Goal: Task Accomplishment & Management: Use online tool/utility

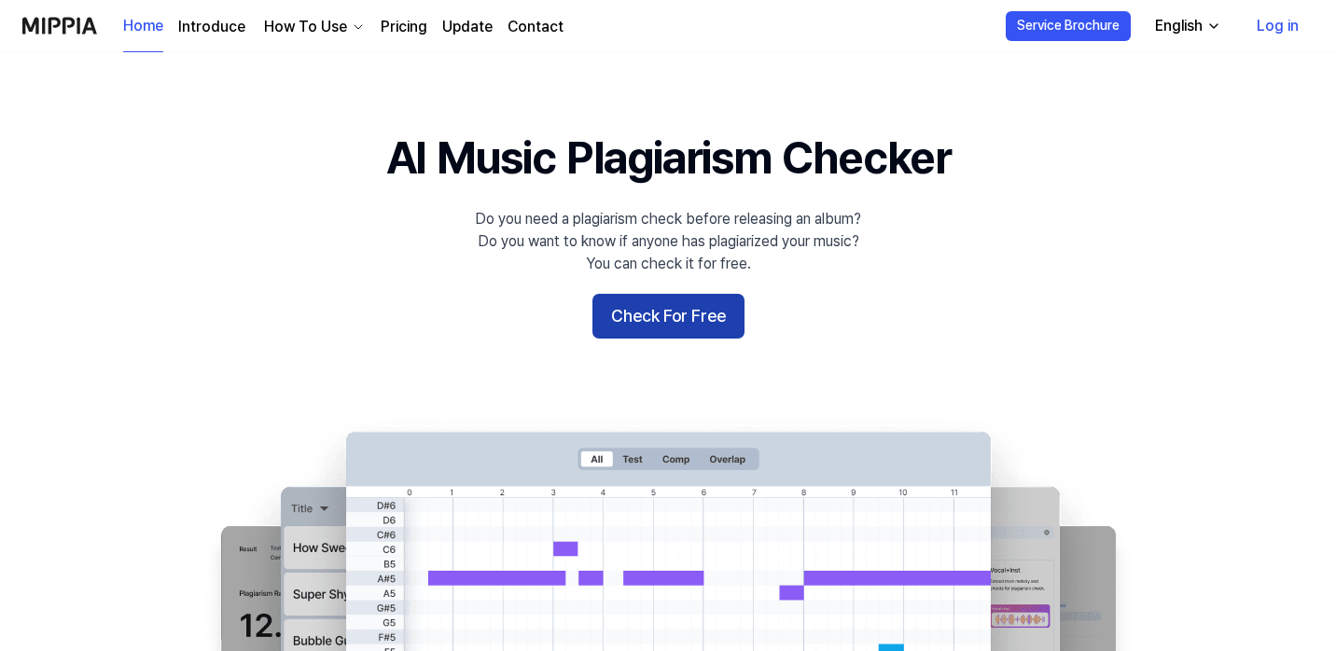
click at [670, 324] on button "Check For Free" at bounding box center [668, 316] width 152 height 45
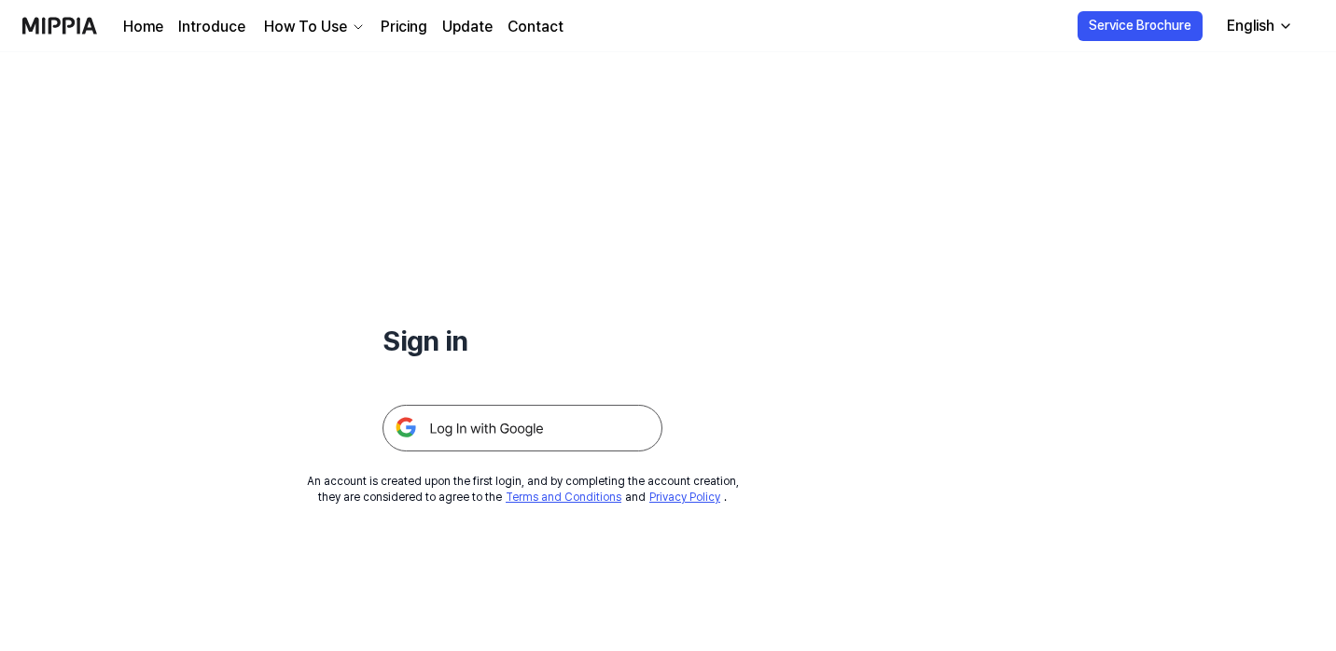
click at [513, 425] on img at bounding box center [523, 428] width 280 height 47
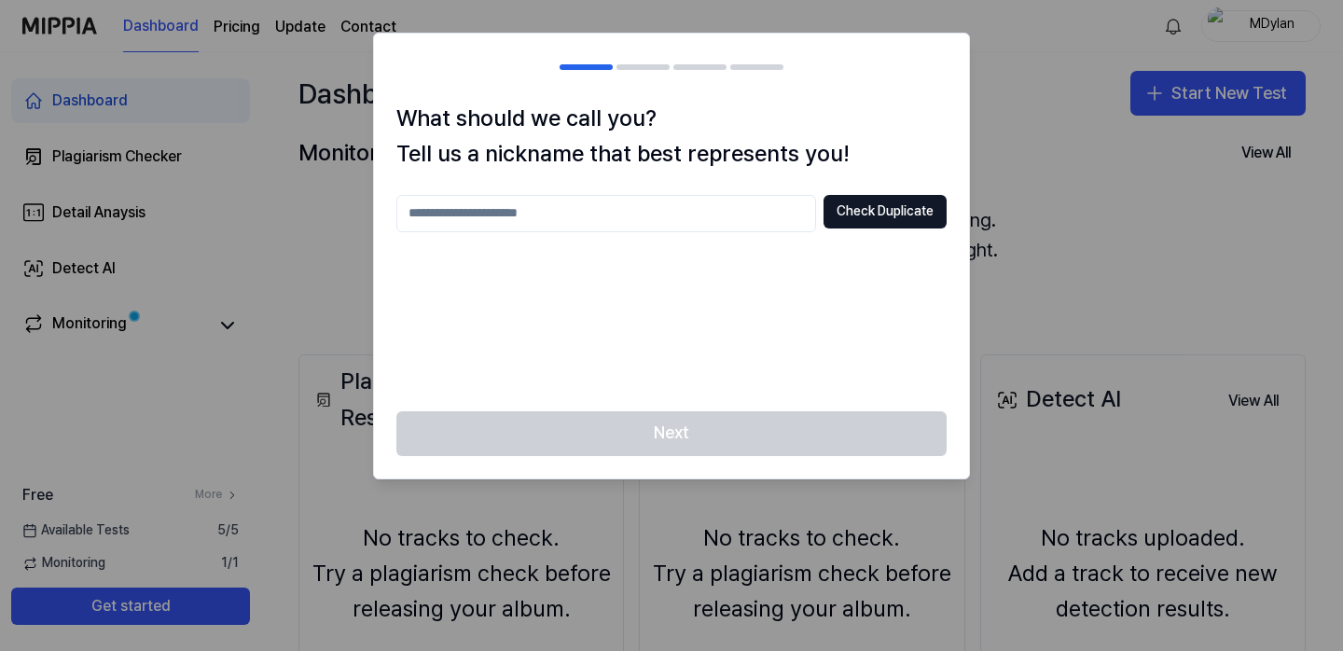
click at [533, 213] on input "text" at bounding box center [607, 213] width 420 height 37
type input "******"
click at [888, 211] on button "Check Duplicate" at bounding box center [885, 212] width 123 height 34
drag, startPoint x: 15, startPoint y: 44, endPoint x: 0, endPoint y: 35, distance: 17.6
click at [14, 42] on div at bounding box center [671, 325] width 1343 height 651
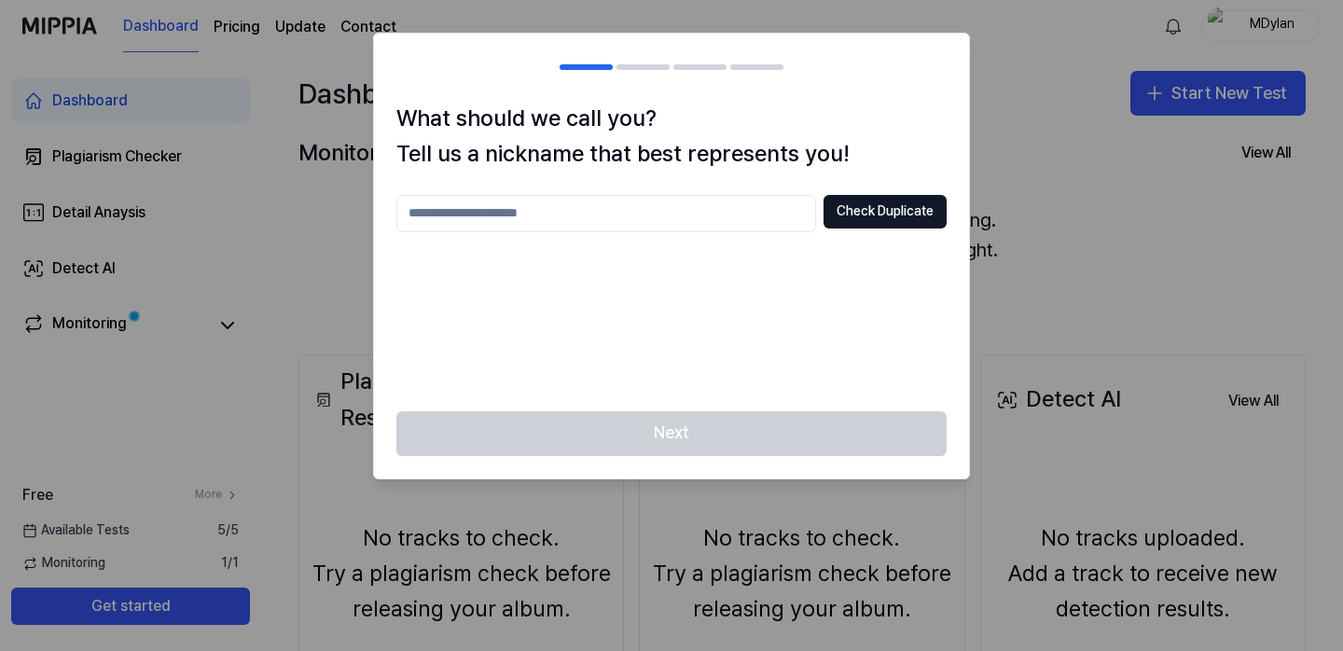
click at [508, 222] on input "text" at bounding box center [607, 213] width 420 height 37
type input "******"
click at [881, 216] on button "Check Duplicate" at bounding box center [885, 212] width 123 height 34
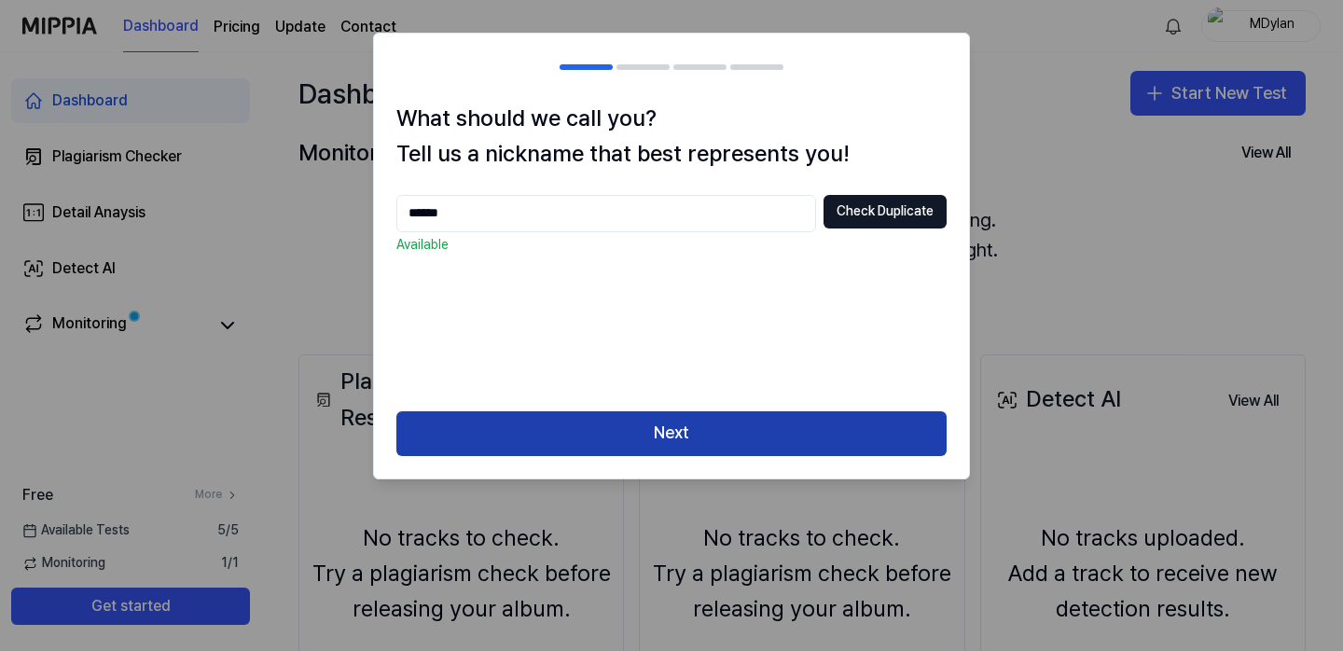
click at [717, 434] on button "Next" at bounding box center [672, 433] width 550 height 45
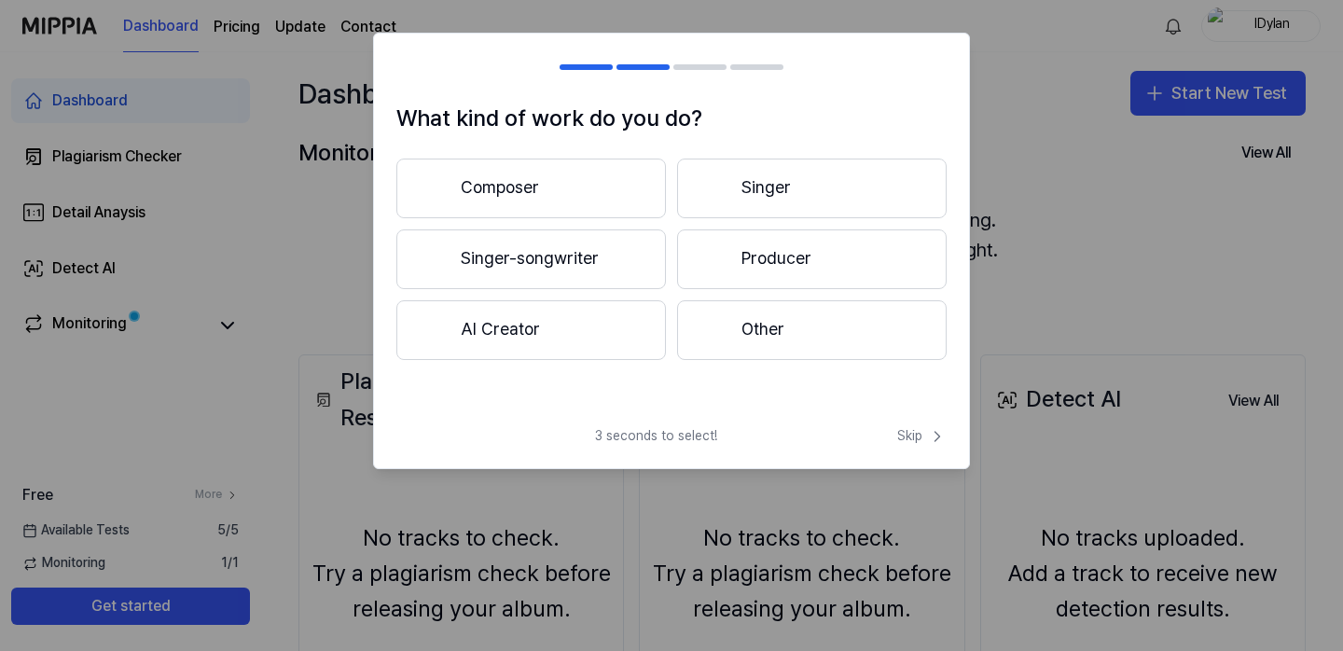
click at [564, 194] on button "Composer" at bounding box center [532, 189] width 270 height 60
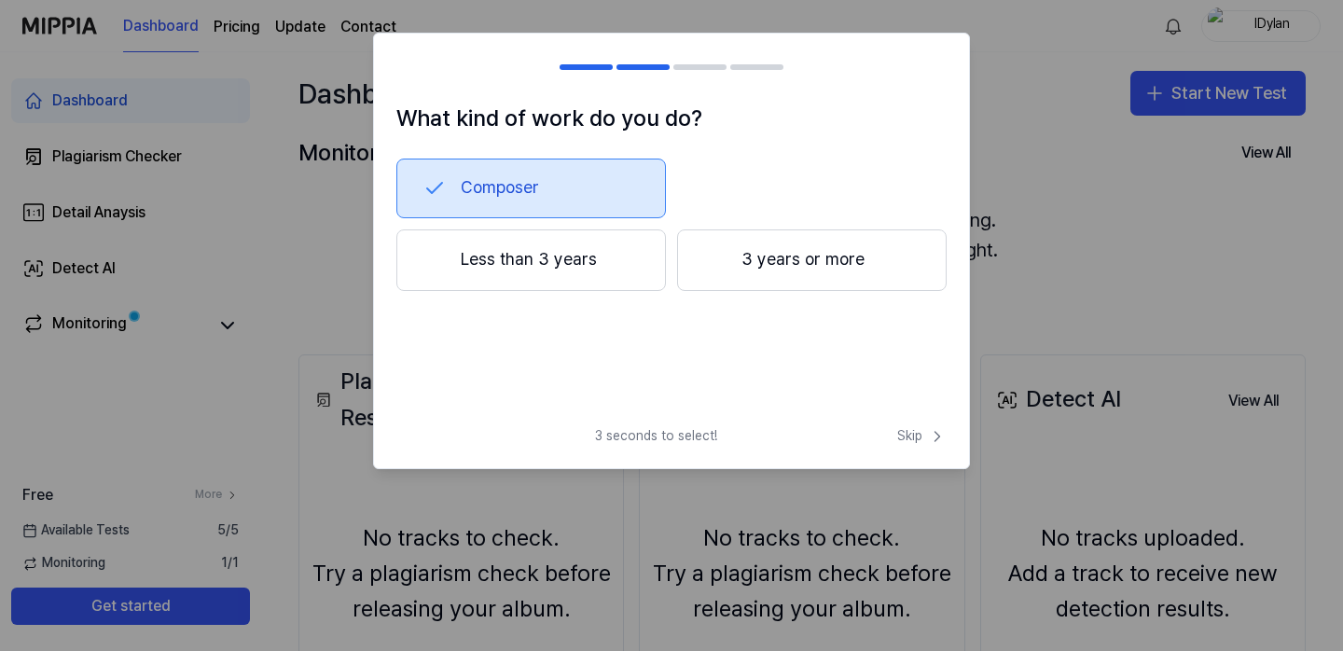
click at [579, 261] on button "Less than 3 years" at bounding box center [532, 261] width 270 height 62
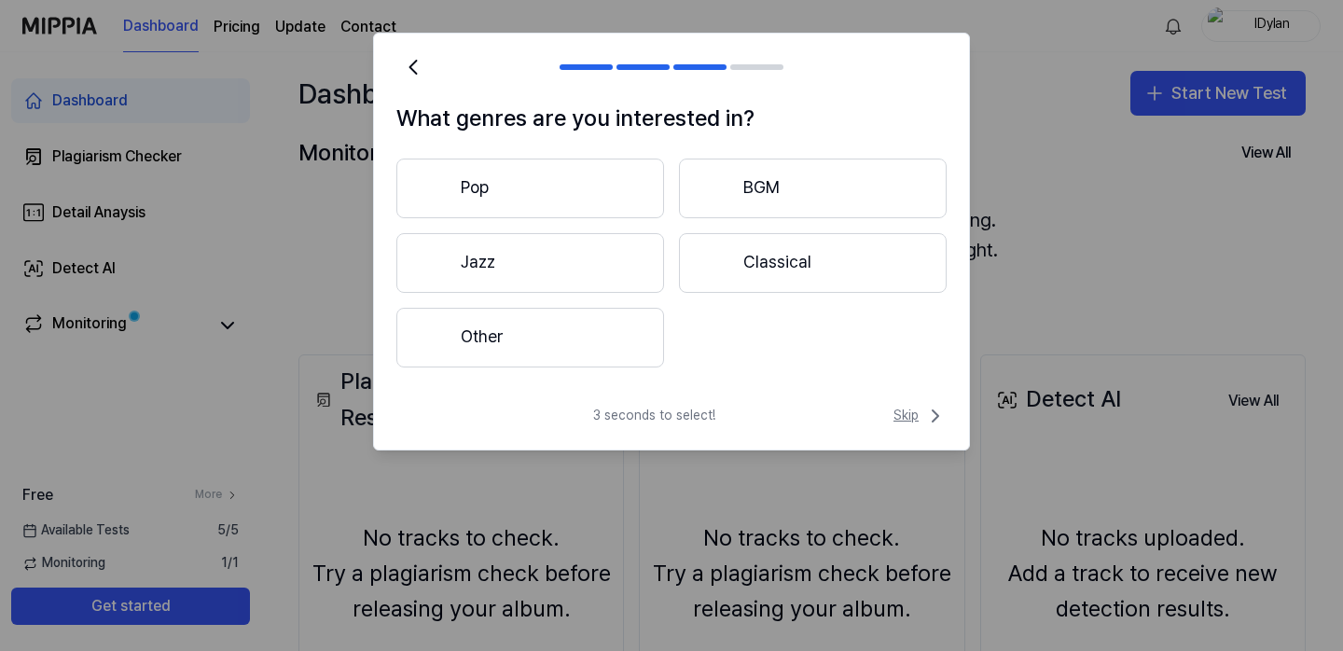
click at [908, 411] on span "Skip" at bounding box center [920, 416] width 53 height 22
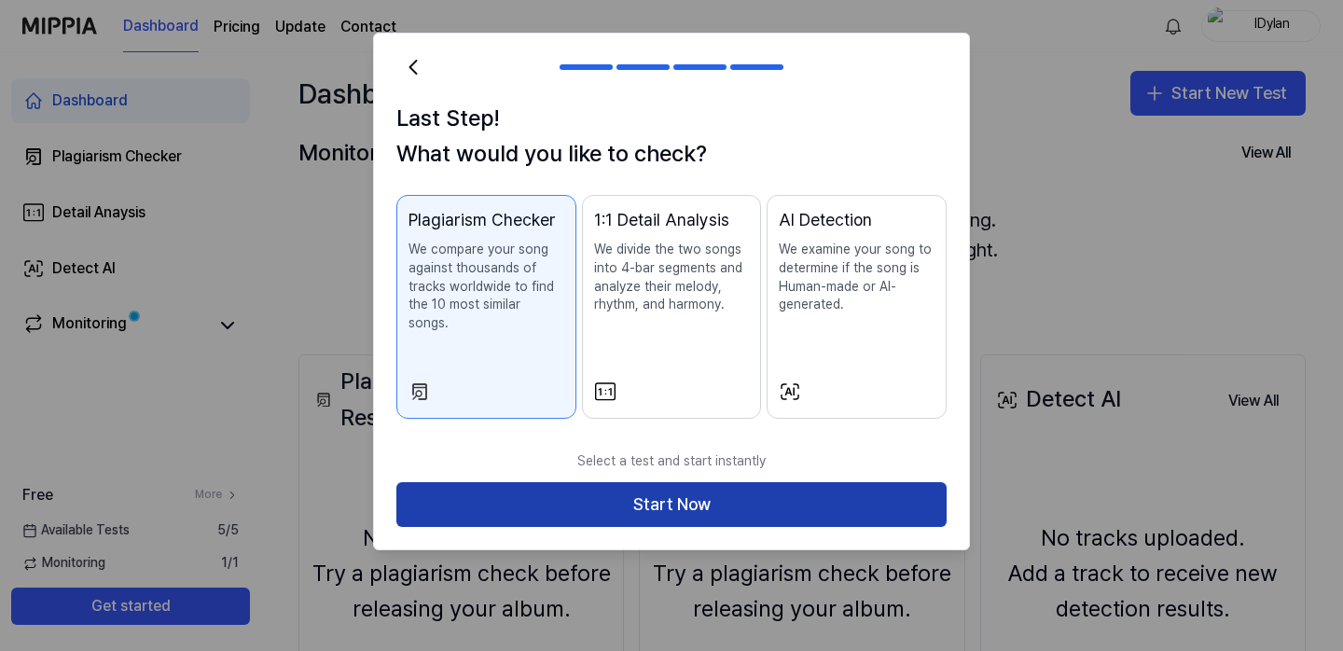
click at [656, 483] on button "Start Now" at bounding box center [672, 504] width 550 height 45
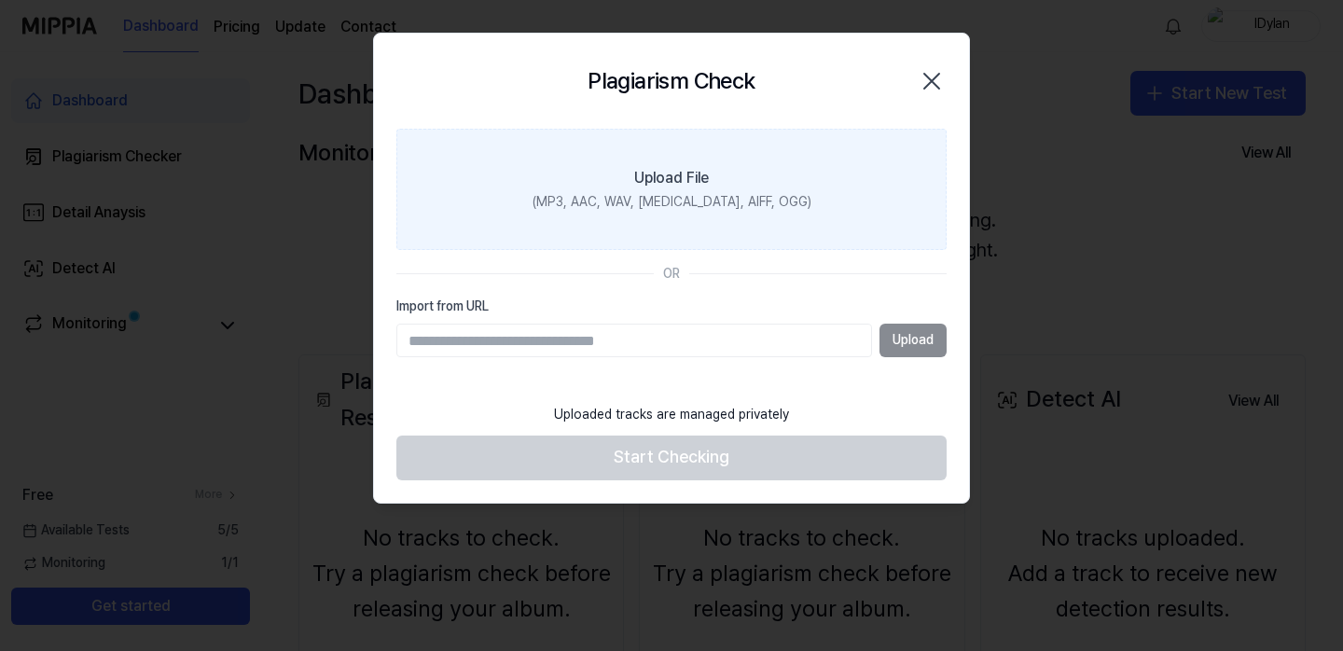
click at [646, 194] on div "(MP3, AAC, WAV, FLAC, AIFF, OGG)" at bounding box center [672, 202] width 279 height 19
click at [0, 0] on input "Upload File (MP3, AAC, WAV, FLAC, AIFF, OGG)" at bounding box center [0, 0] width 0 height 0
click at [693, 180] on div "Upload File" at bounding box center [671, 178] width 75 height 22
click at [0, 0] on input "Upload File (MP3, AAC, WAV, FLAC, AIFF, OGG)" at bounding box center [0, 0] width 0 height 0
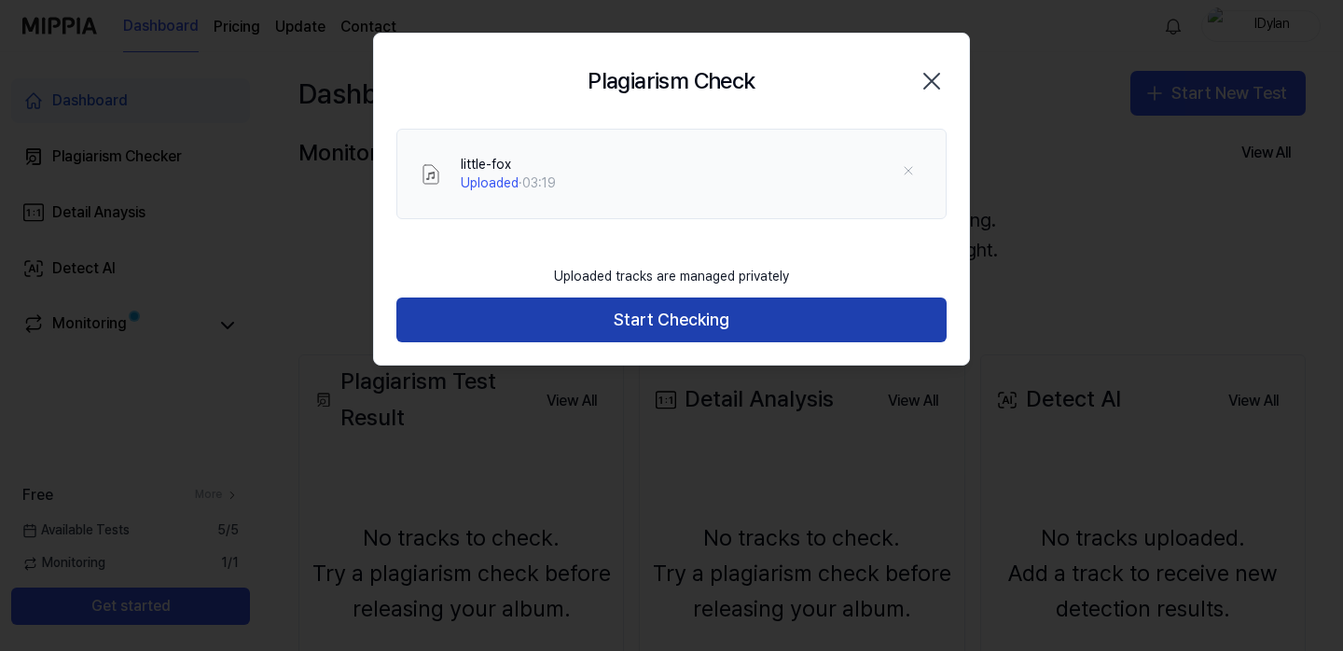
click at [741, 330] on button "Start Checking" at bounding box center [672, 320] width 550 height 45
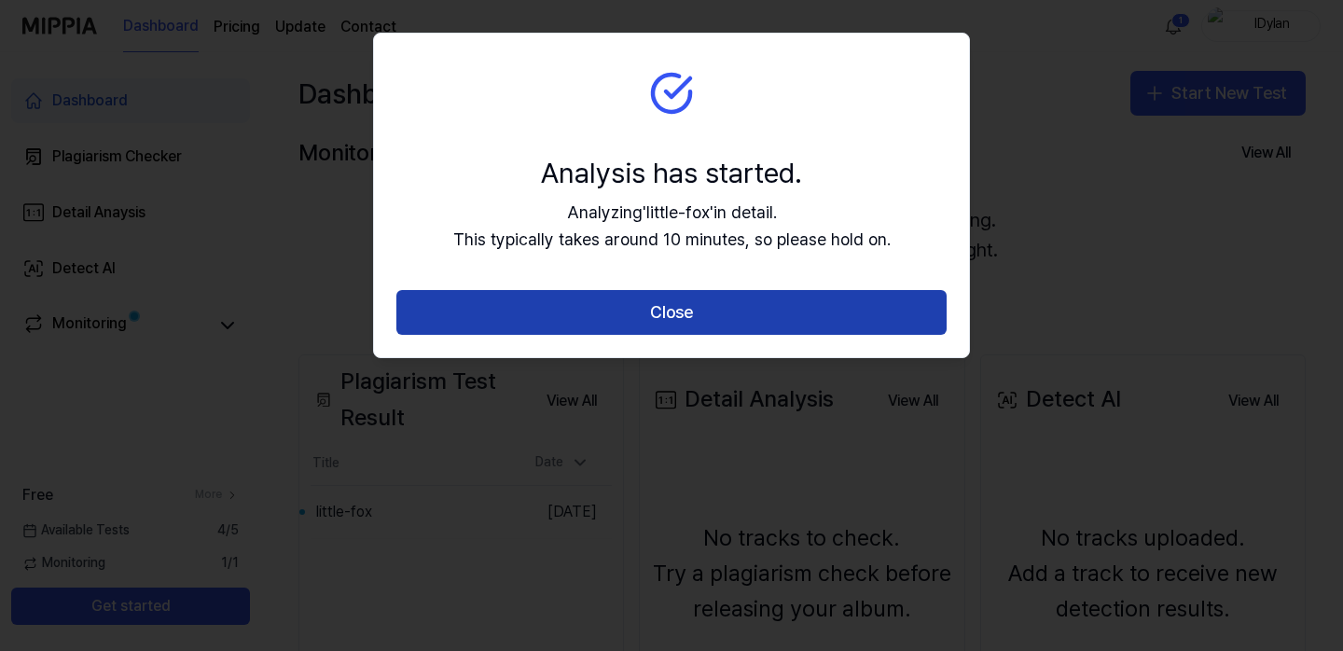
click at [657, 313] on button "Close" at bounding box center [672, 312] width 550 height 45
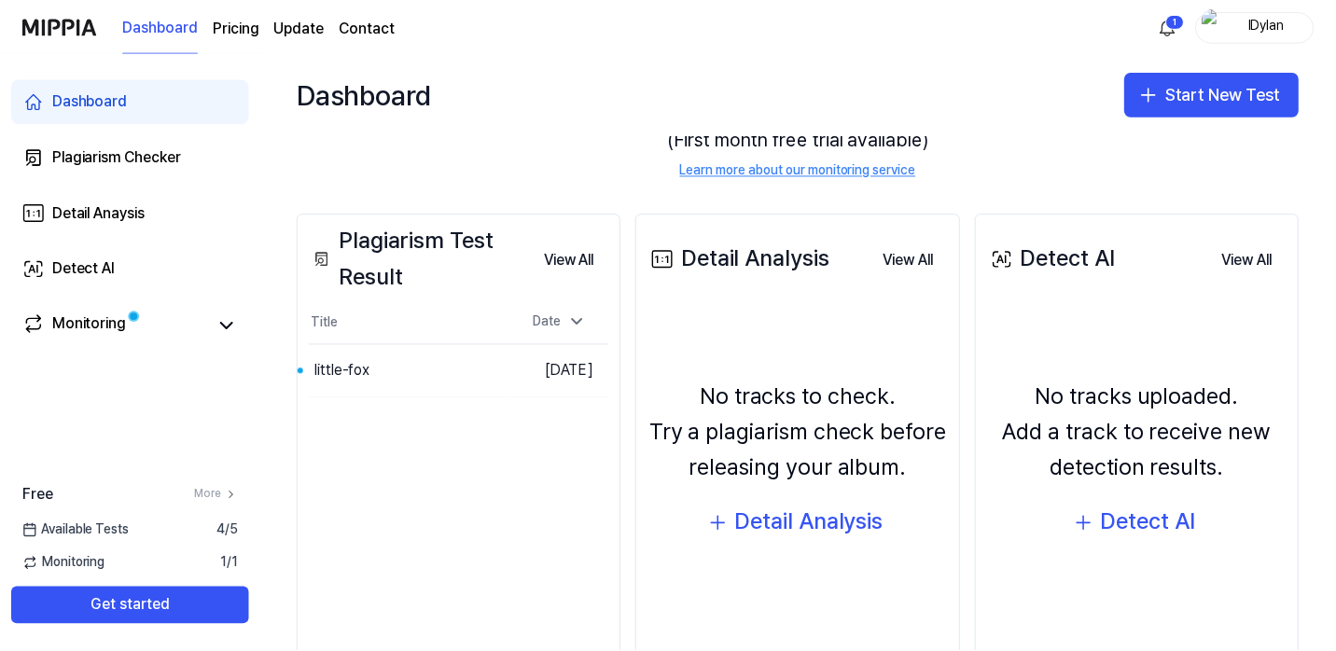
scroll to position [213, 0]
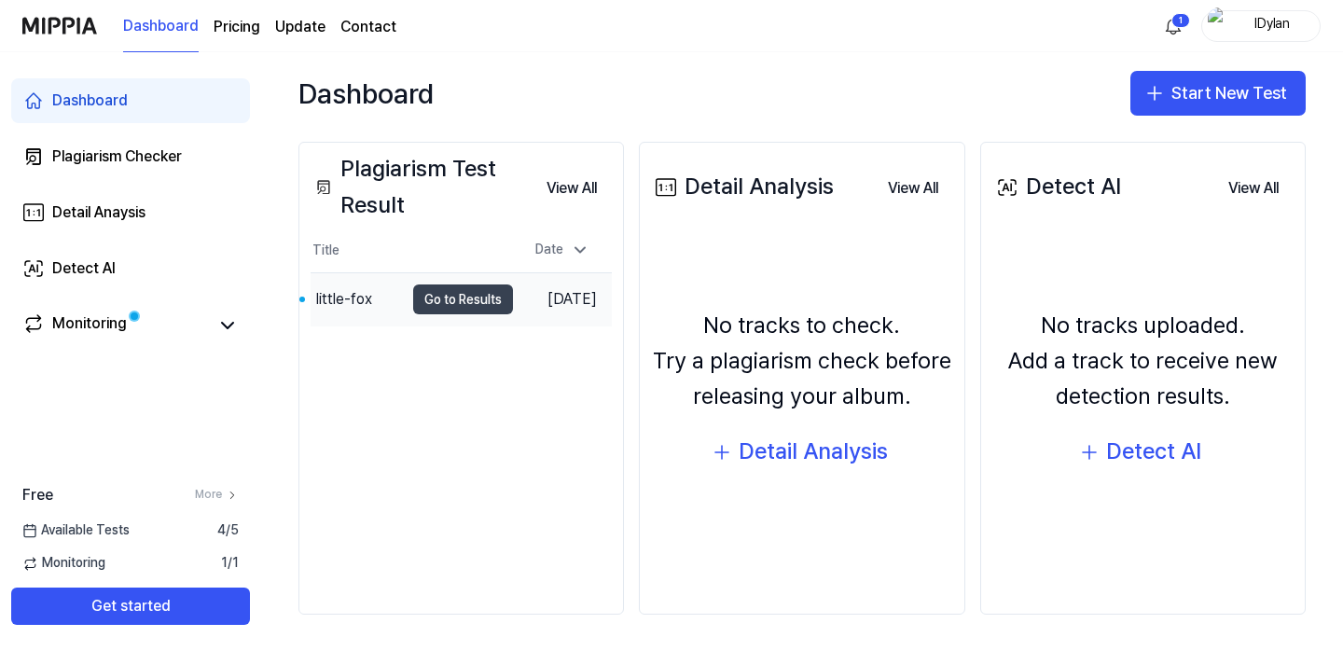
click at [422, 311] on button "Go to Results" at bounding box center [463, 300] width 100 height 30
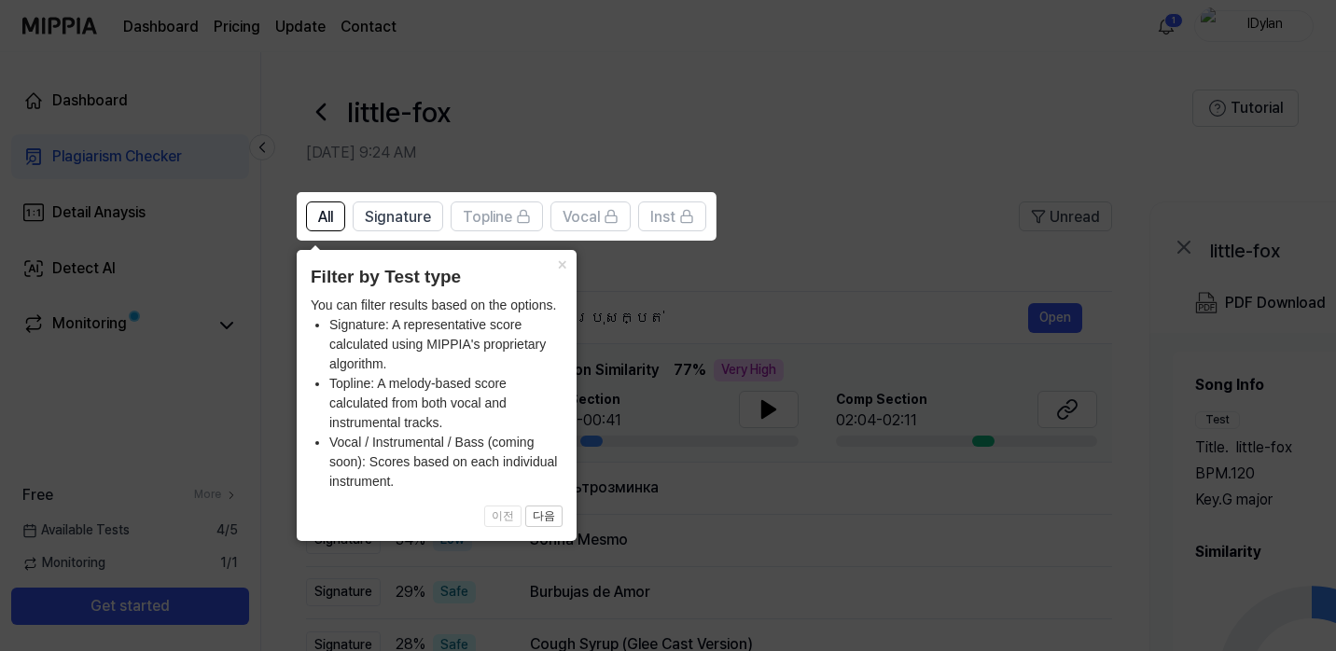
click at [805, 288] on icon at bounding box center [671, 325] width 1343 height 651
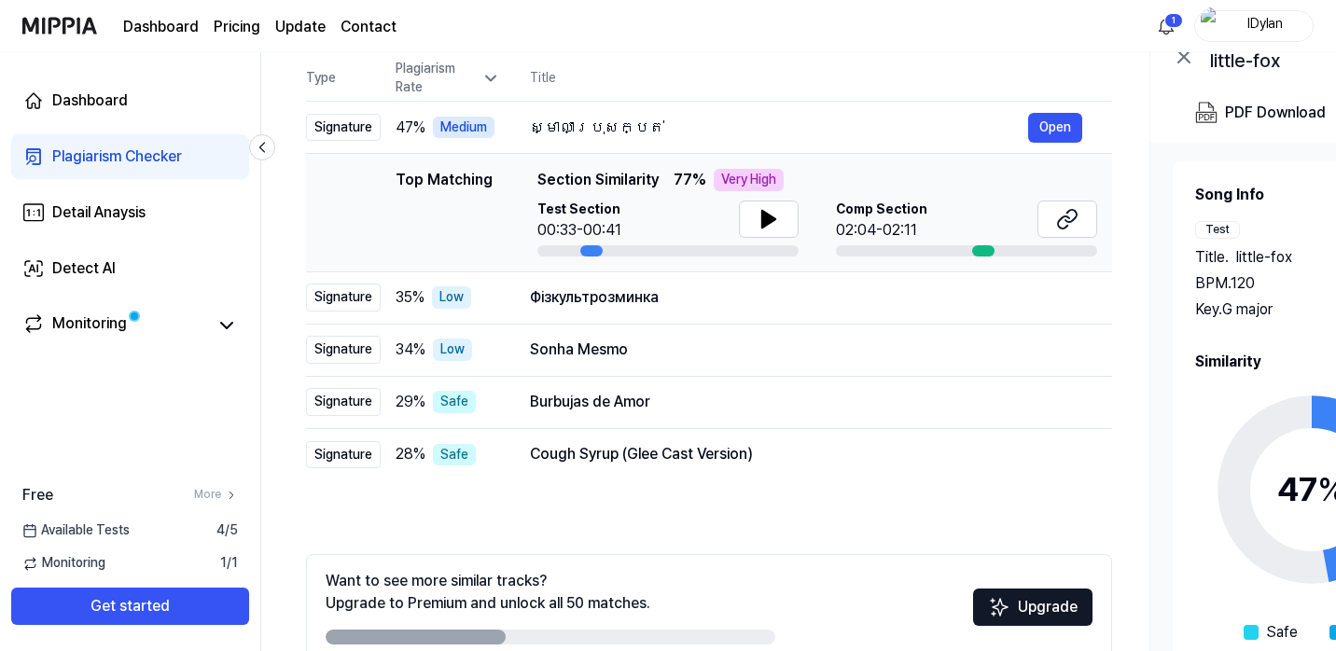
scroll to position [188, 0]
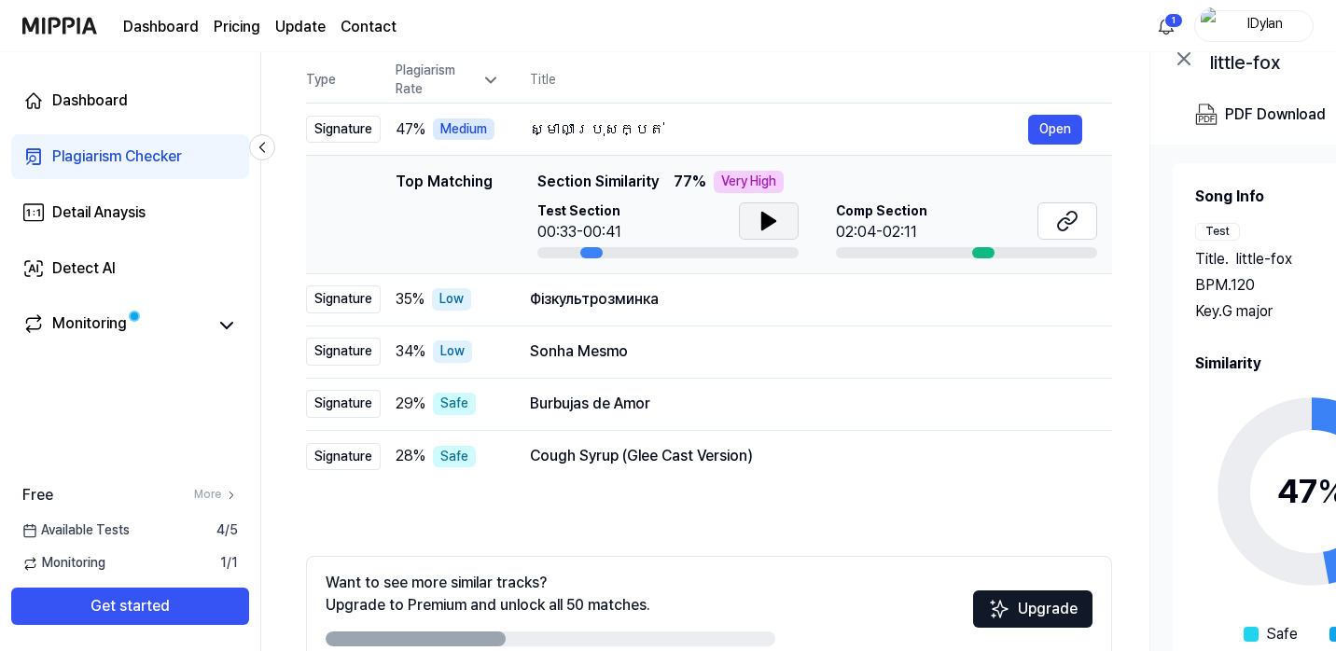
click at [769, 217] on icon at bounding box center [768, 221] width 13 height 17
click at [352, 301] on div "Signature" at bounding box center [343, 299] width 75 height 28
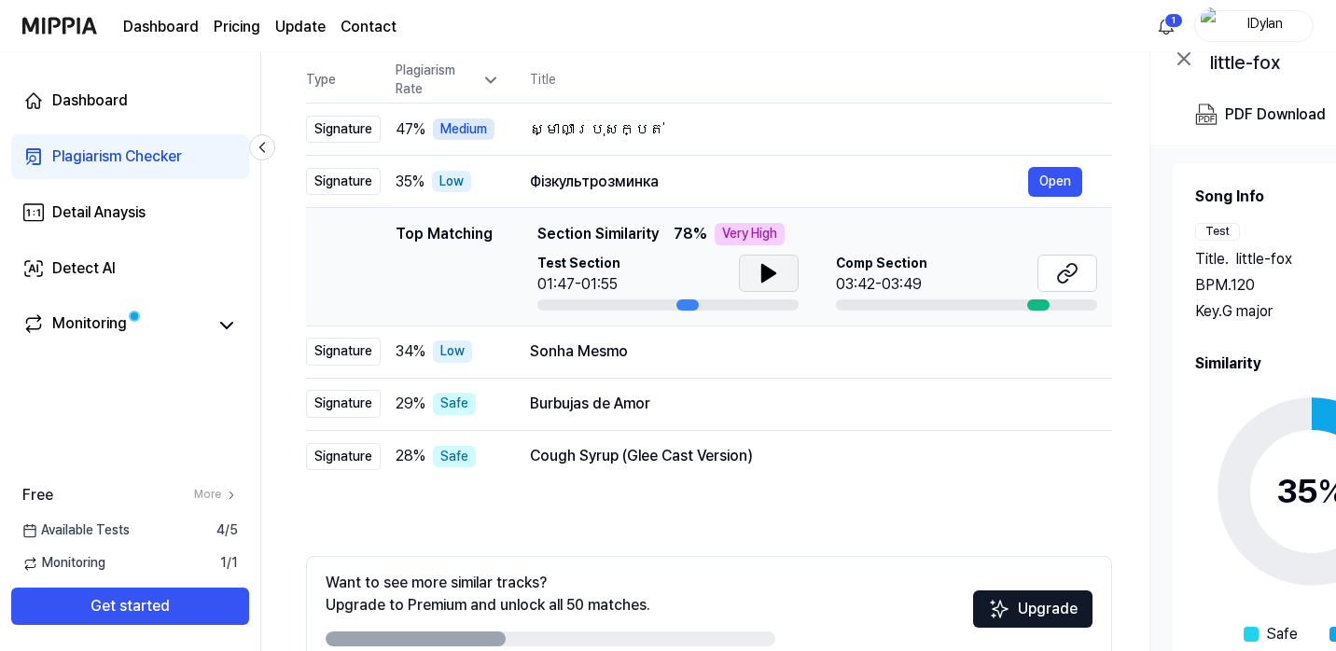
click at [770, 279] on icon at bounding box center [769, 273] width 22 height 22
click at [1053, 348] on button "Open" at bounding box center [1055, 352] width 54 height 30
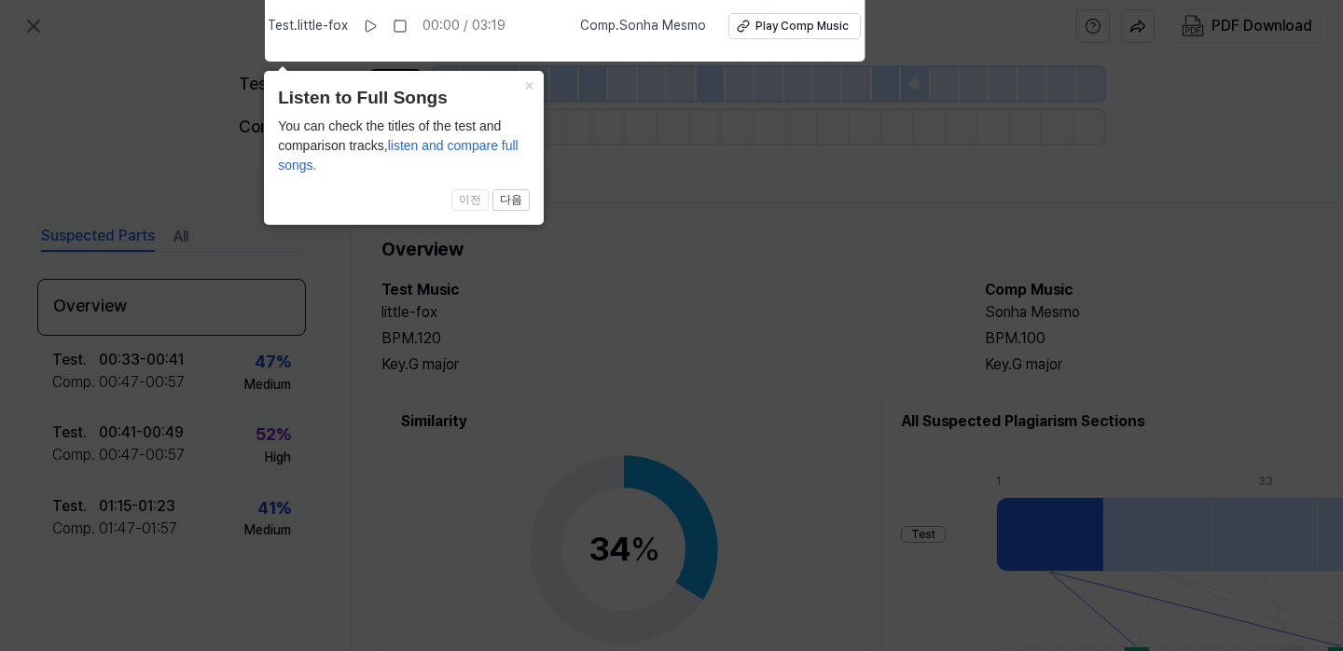
click at [172, 98] on icon at bounding box center [671, 321] width 1343 height 661
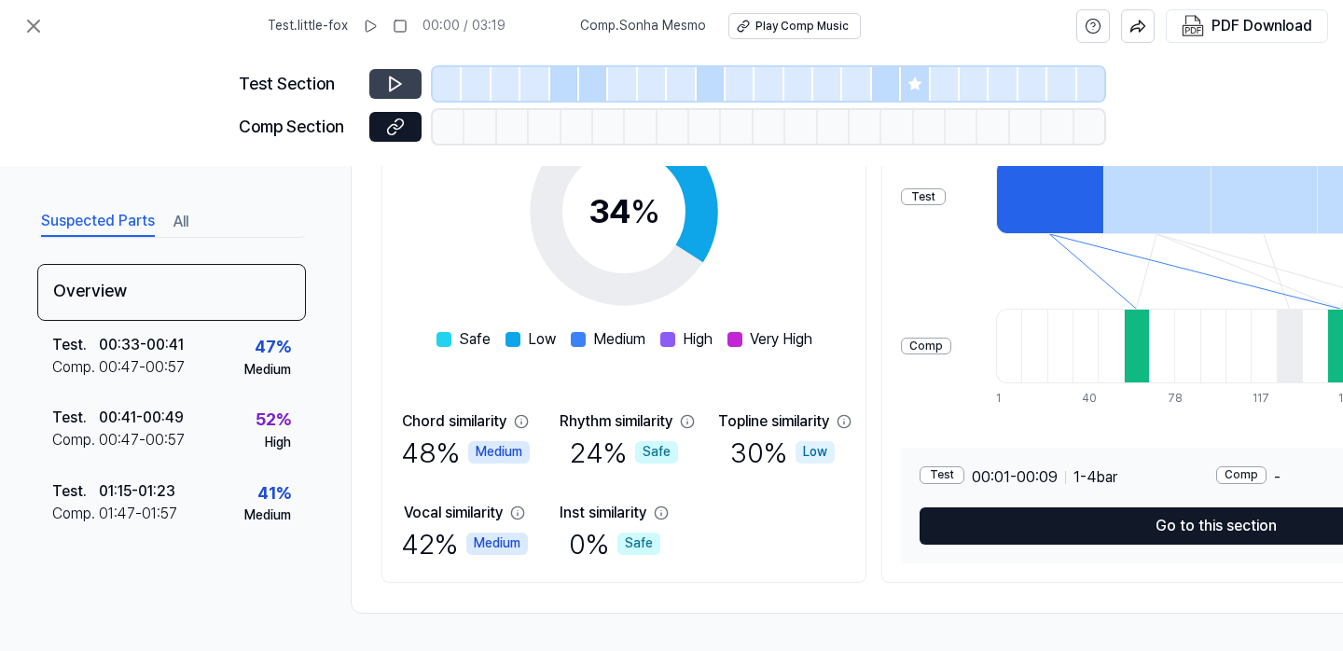
click at [392, 87] on icon at bounding box center [395, 84] width 19 height 19
click at [35, 18] on icon at bounding box center [33, 26] width 22 height 22
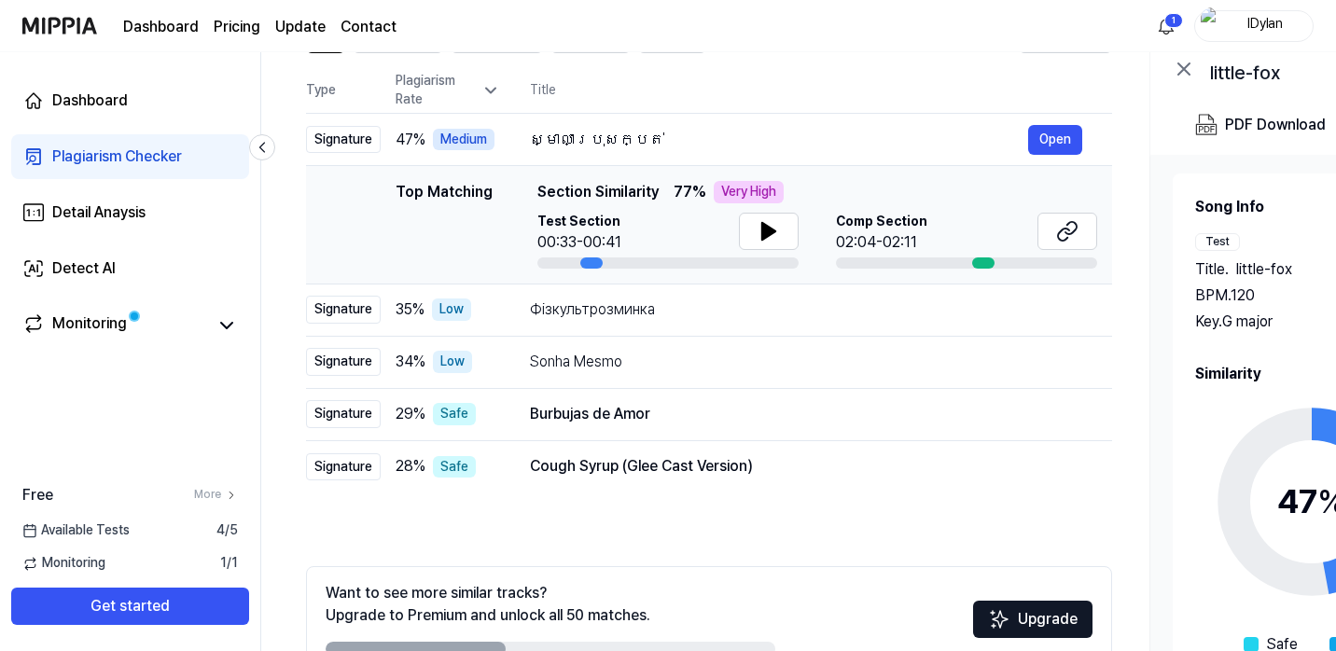
scroll to position [132, 0]
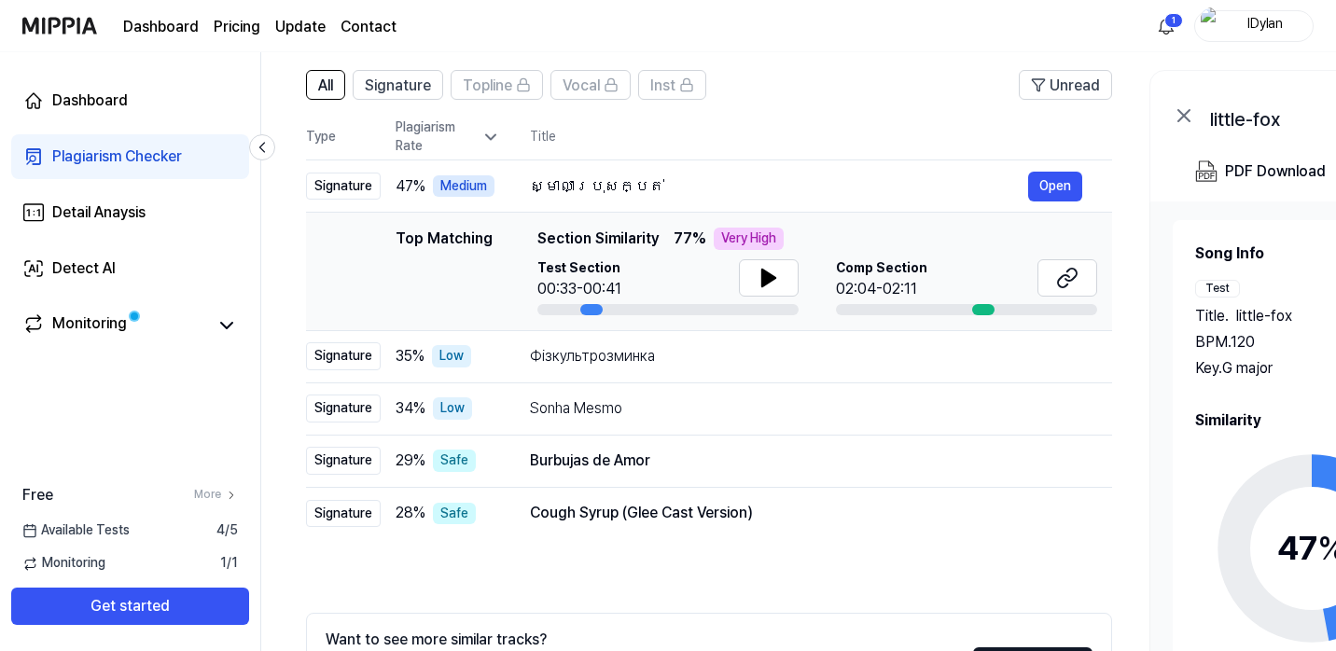
click at [488, 136] on icon at bounding box center [490, 137] width 9 height 5
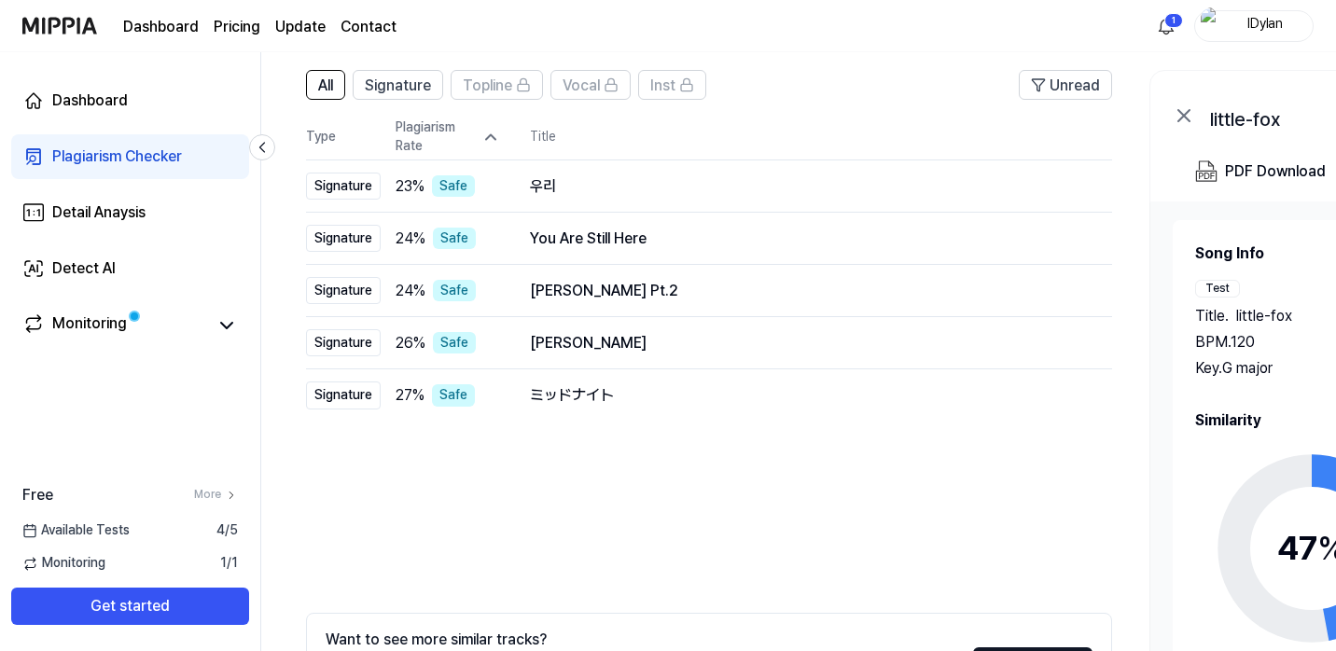
click at [488, 136] on icon at bounding box center [490, 137] width 9 height 5
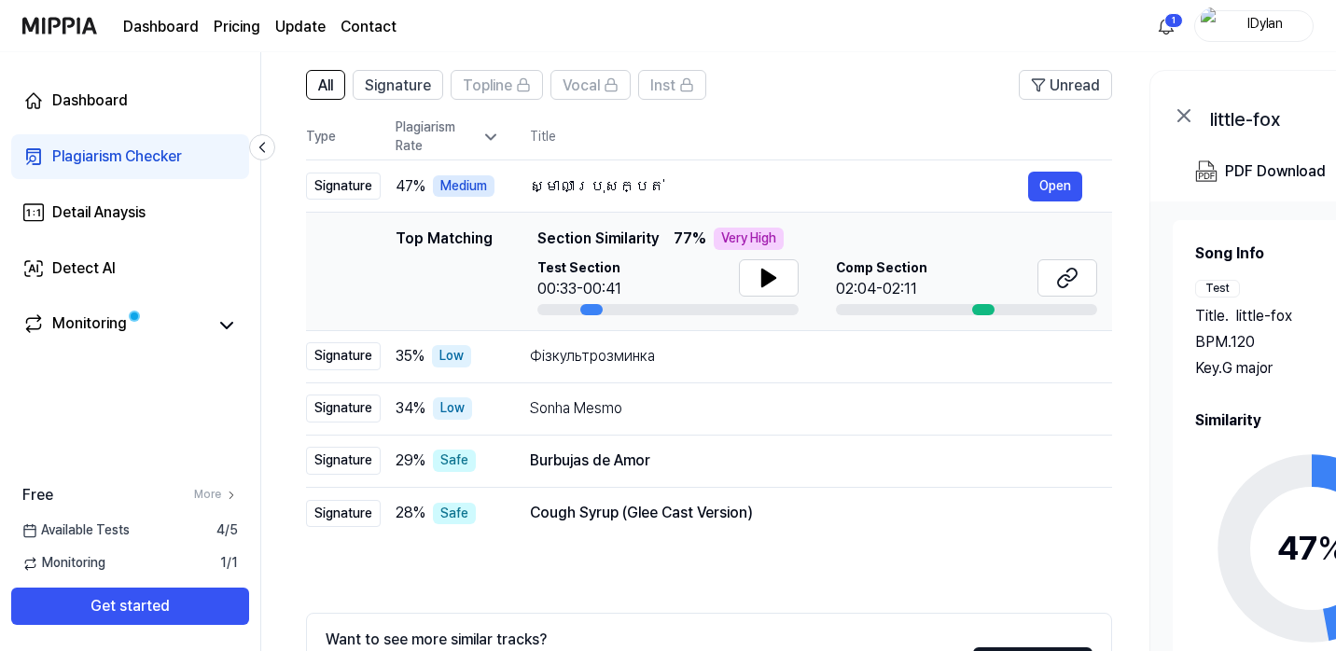
click at [488, 136] on icon at bounding box center [490, 137] width 9 height 5
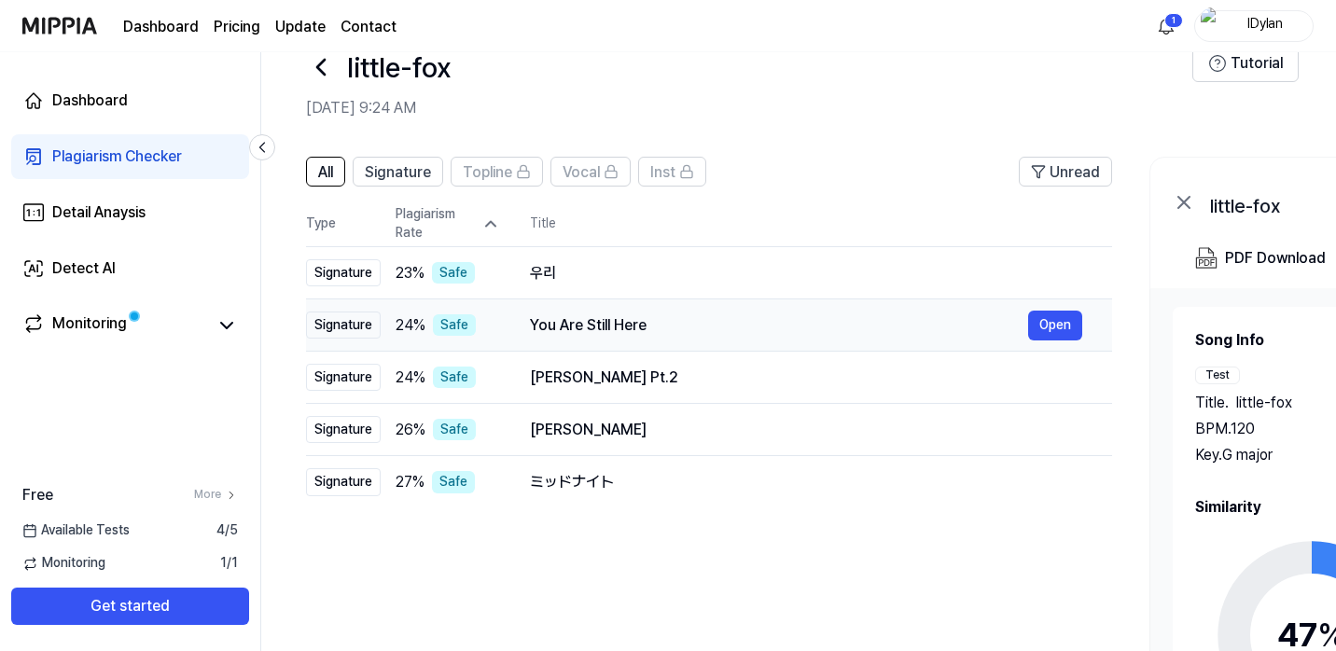
scroll to position [0, 0]
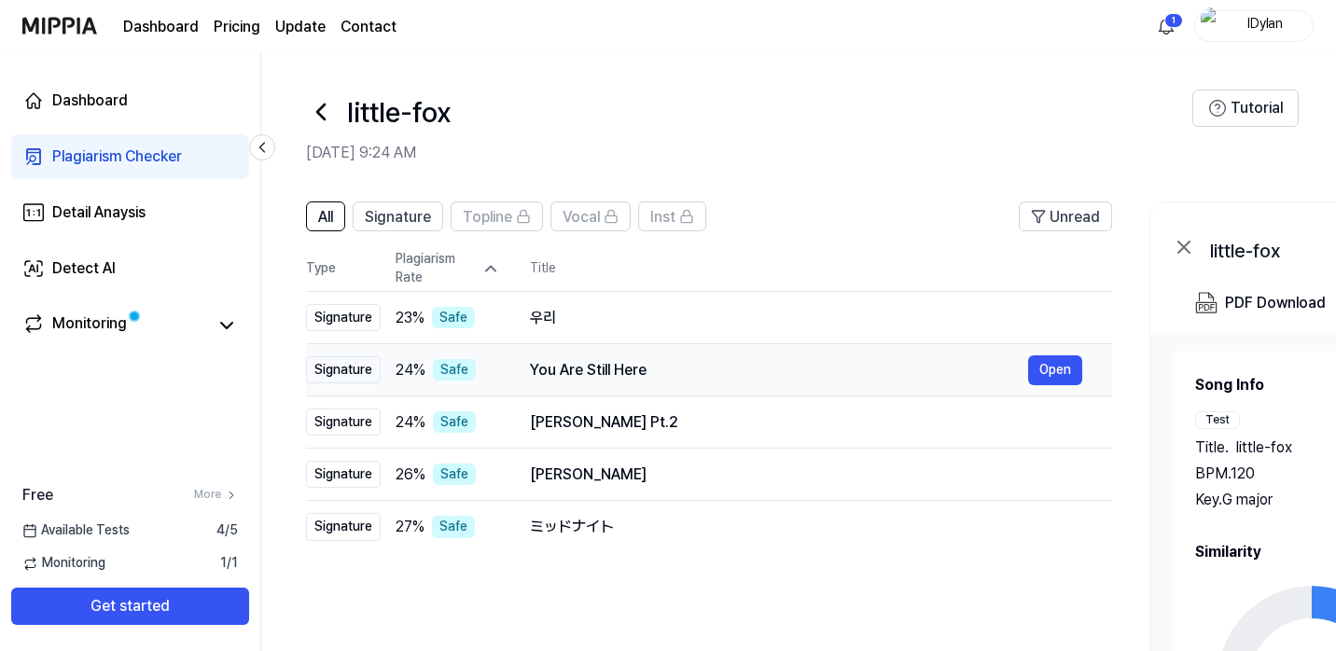
click at [564, 369] on div "You Are Still Here" at bounding box center [779, 370] width 498 height 22
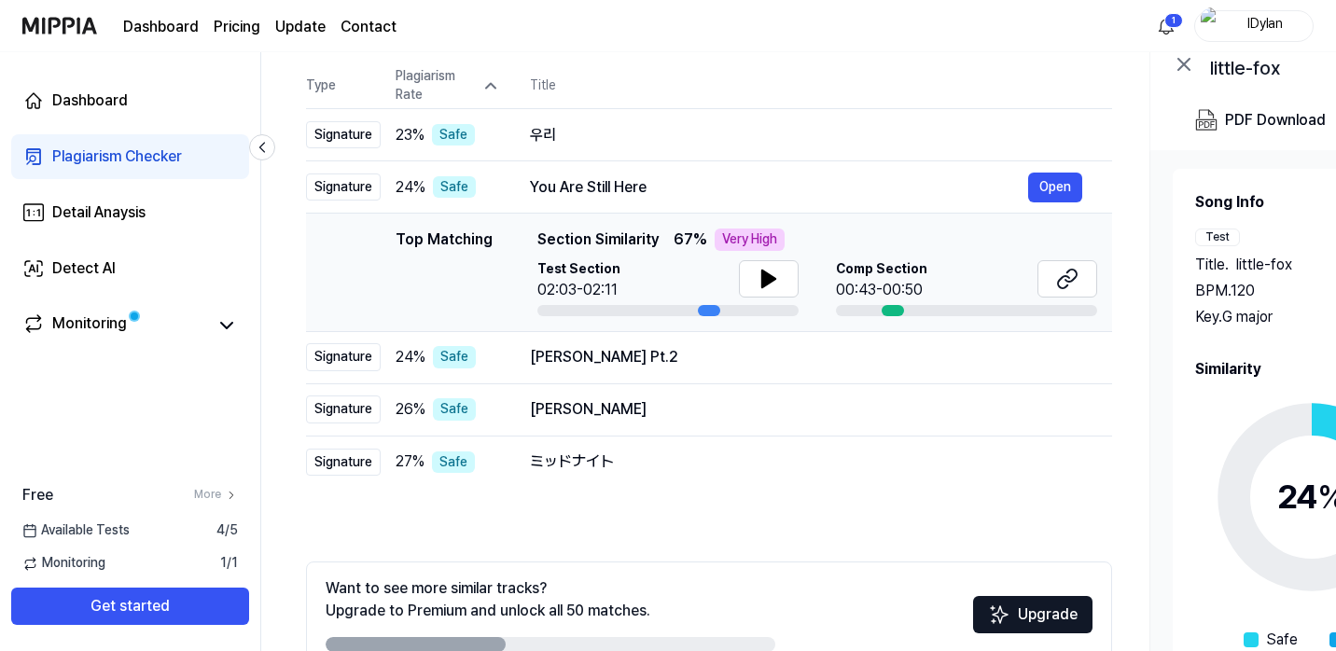
scroll to position [186, 0]
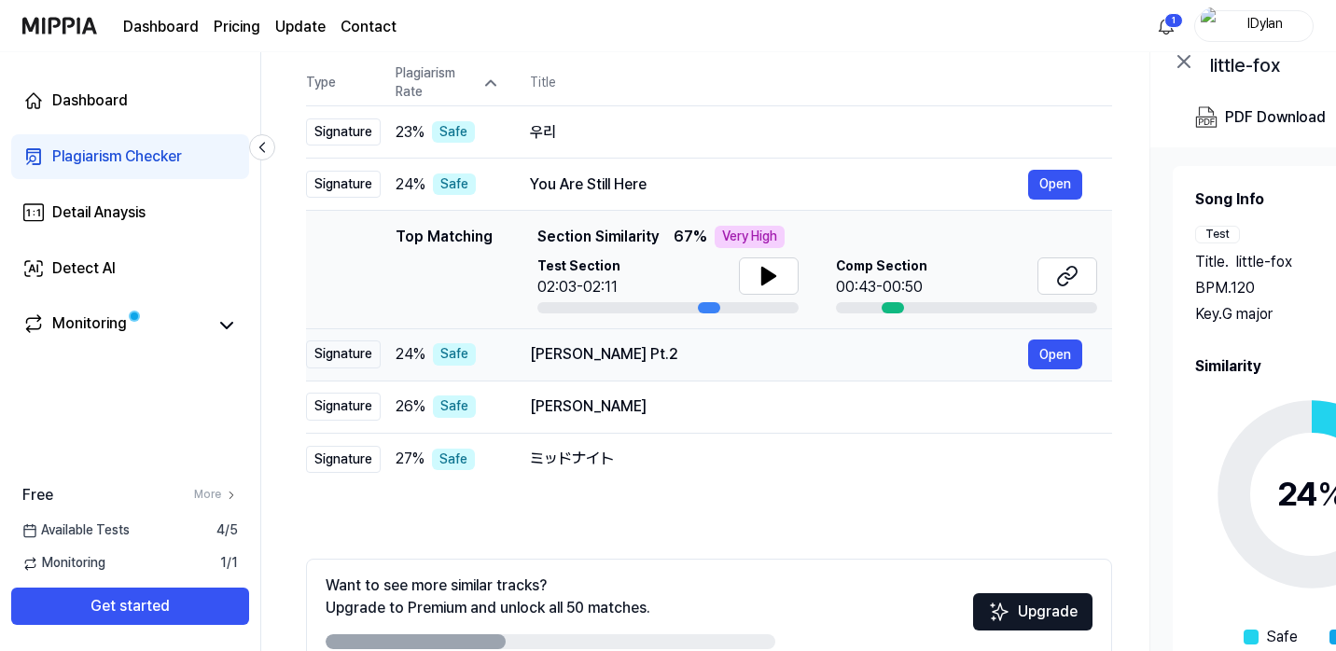
click at [559, 363] on div "Shankhalpur Ni Sarkar Pt.2" at bounding box center [779, 354] width 498 height 22
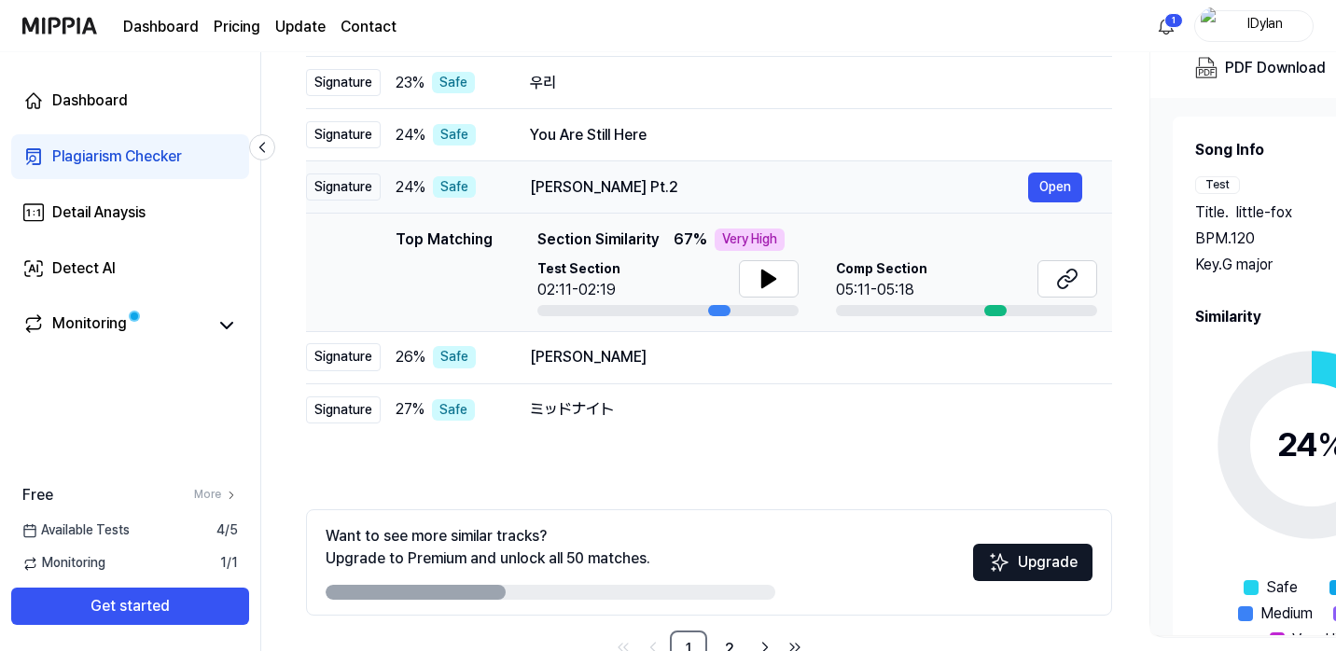
scroll to position [240, 0]
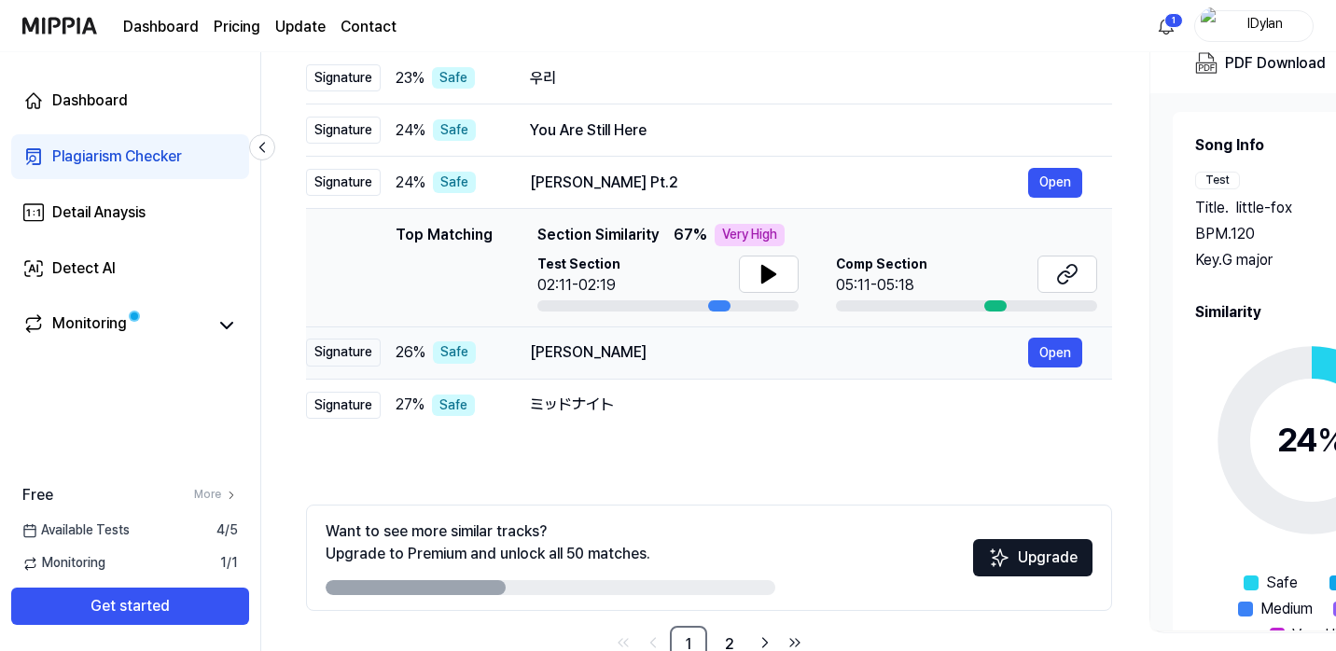
click at [564, 369] on td "Anam Sana Doyamadım Open" at bounding box center [806, 353] width 612 height 52
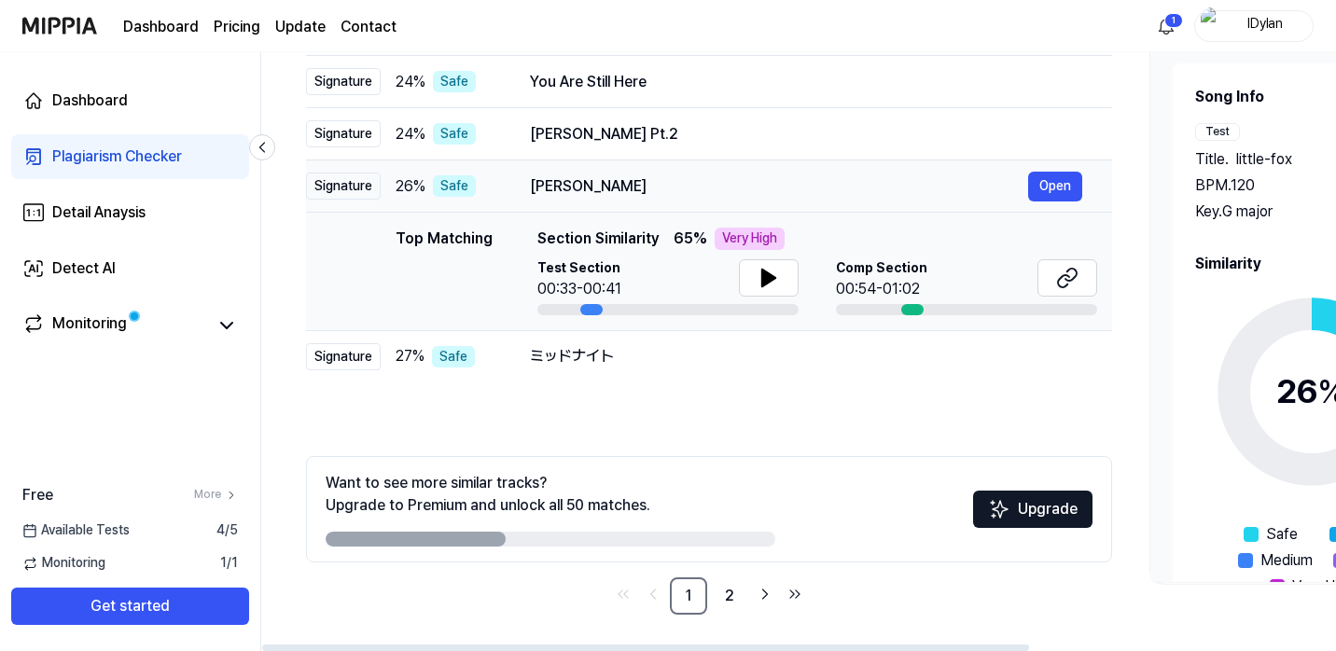
scroll to position [289, 0]
click at [566, 367] on div "ミッドナイト" at bounding box center [779, 355] width 498 height 22
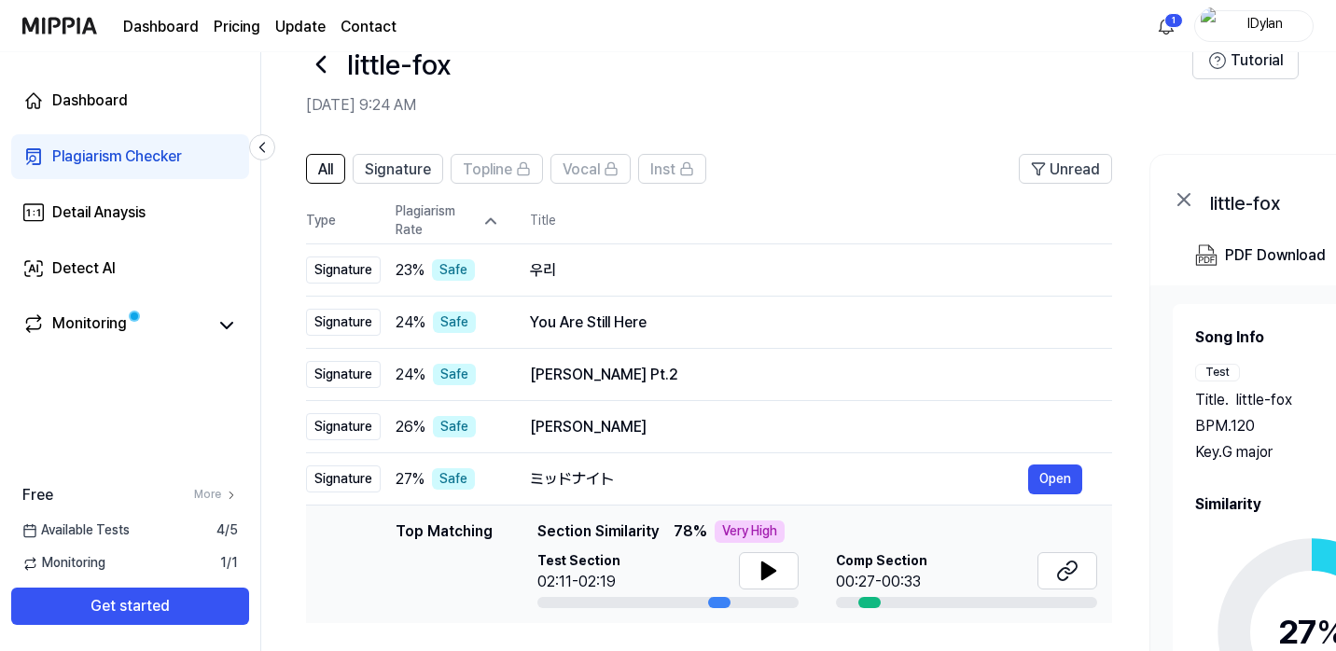
scroll to position [53, 0]
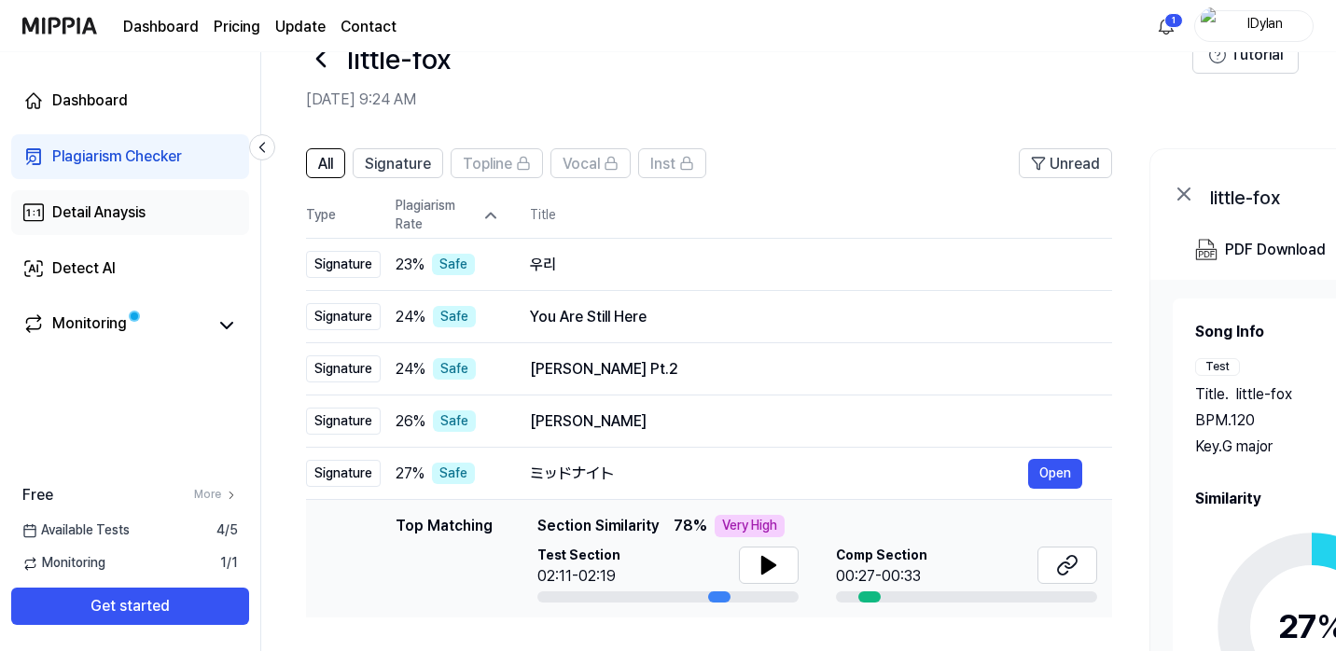
click at [125, 213] on div "Detail Anaysis" at bounding box center [98, 213] width 93 height 22
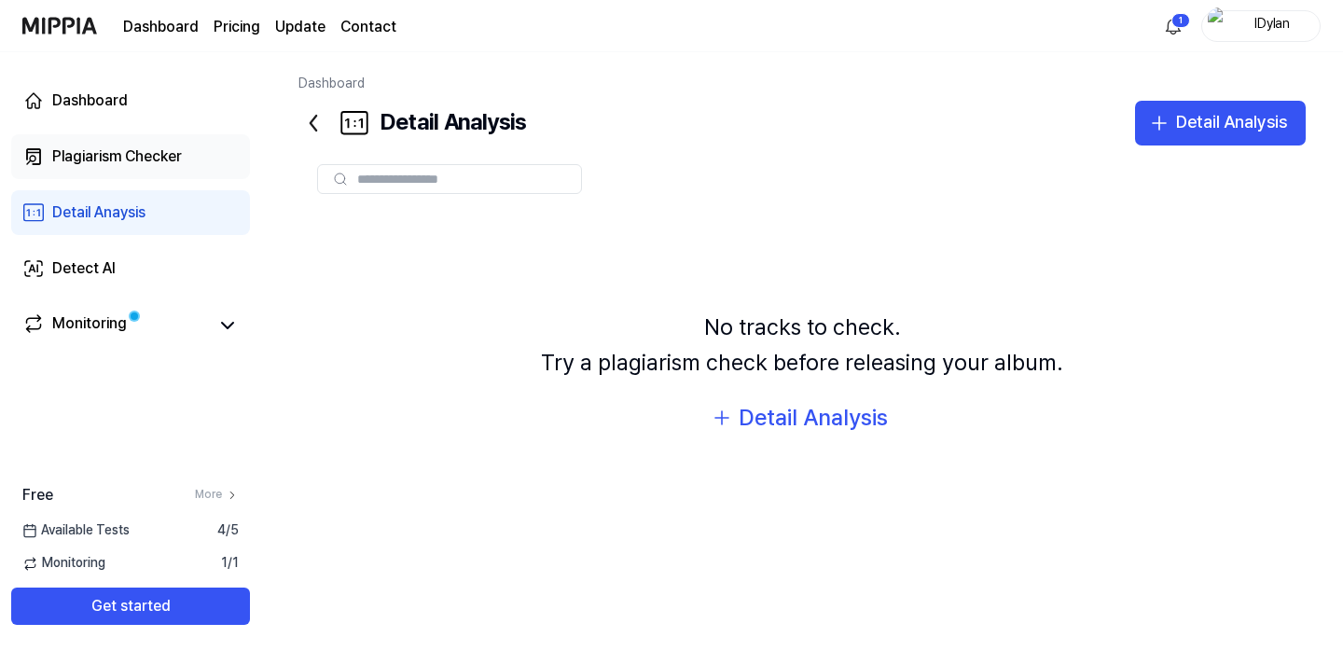
click at [104, 154] on div "Plagiarism Checker" at bounding box center [117, 157] width 130 height 22
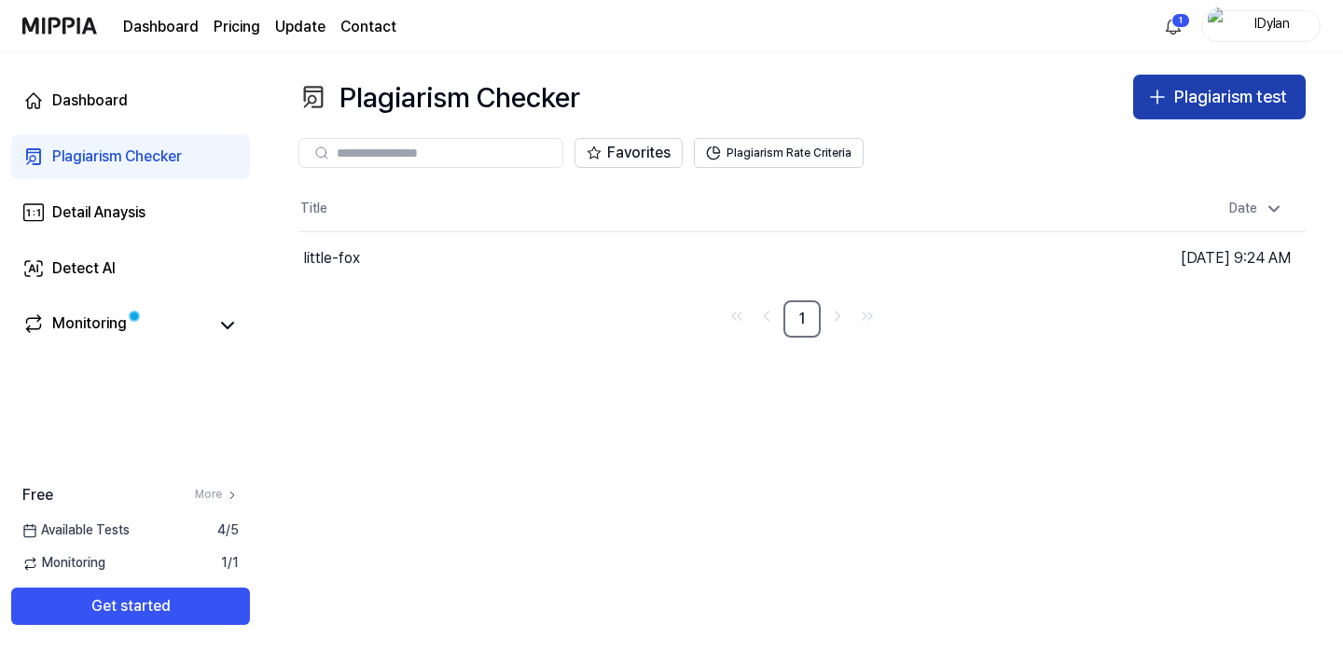
click at [1162, 101] on icon "button" at bounding box center [1158, 97] width 22 height 22
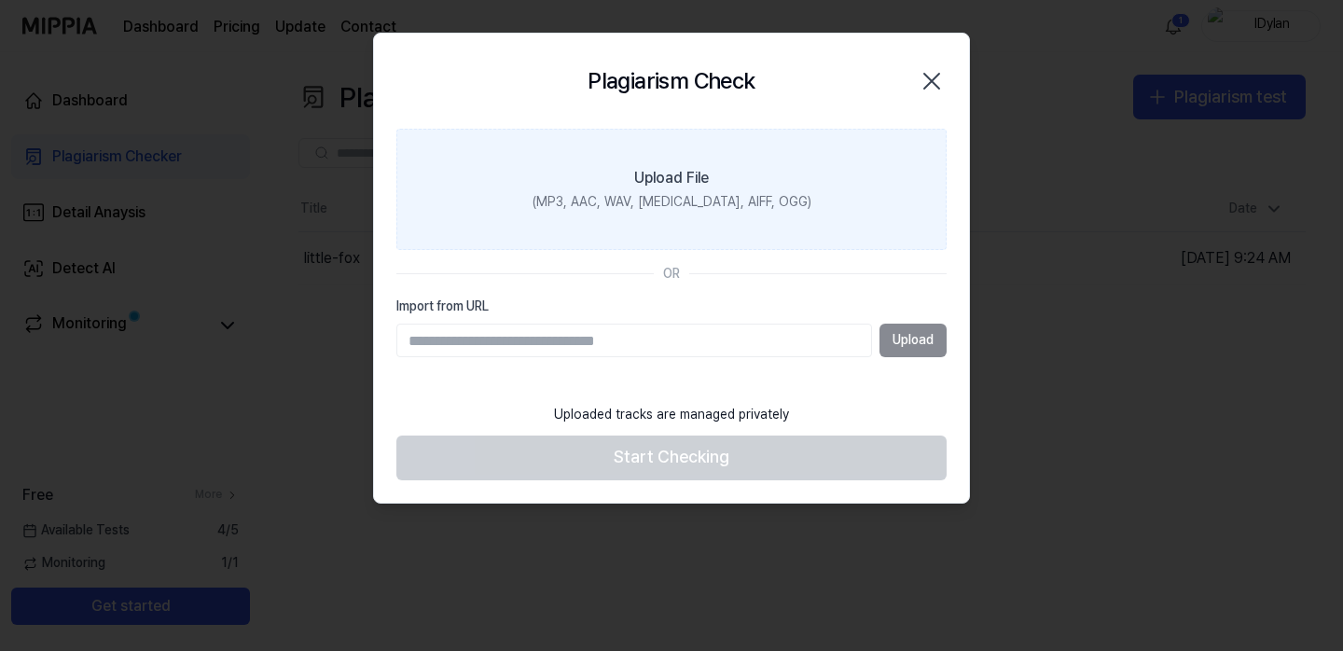
click at [613, 208] on div "(MP3, AAC, WAV, FLAC, AIFF, OGG)" at bounding box center [672, 202] width 279 height 19
click at [0, 0] on input "Upload File (MP3, AAC, WAV, FLAC, AIFF, OGG)" at bounding box center [0, 0] width 0 height 0
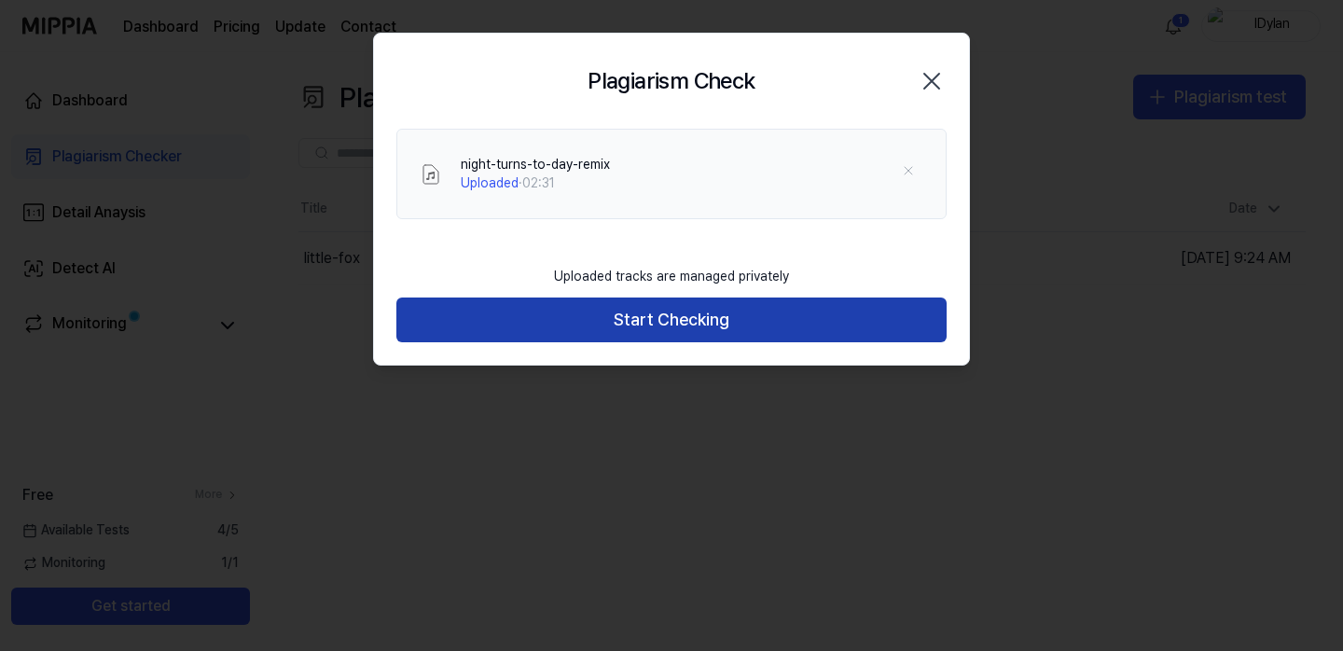
click at [691, 335] on button "Start Checking" at bounding box center [672, 320] width 550 height 45
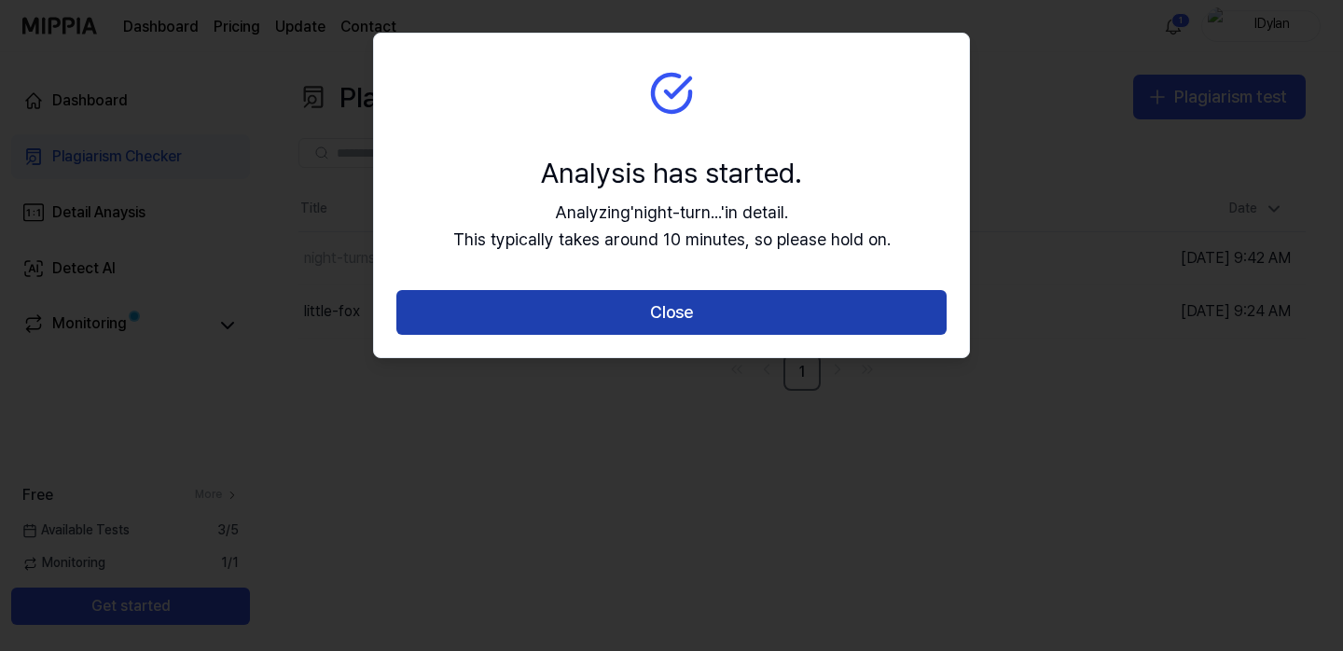
click at [673, 308] on button "Close" at bounding box center [672, 312] width 550 height 45
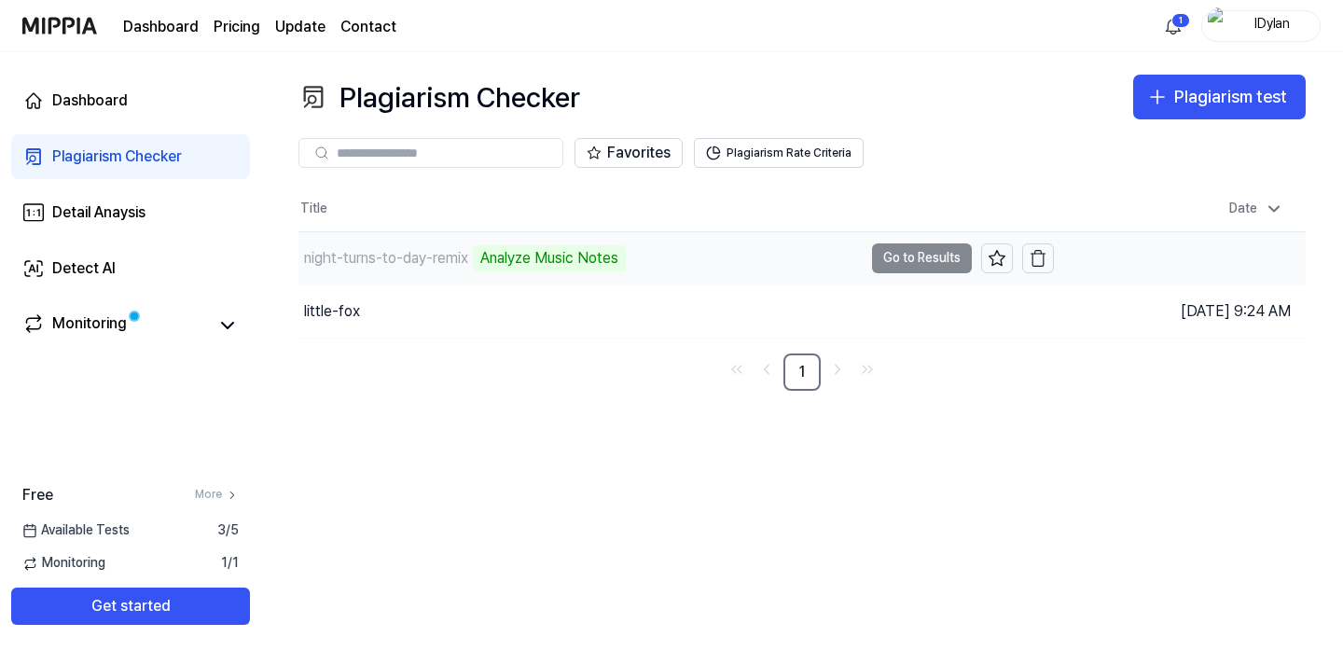
click at [907, 259] on td "night-turns-to-day-remix Analyze Music Notes Go to Results" at bounding box center [677, 258] width 756 height 52
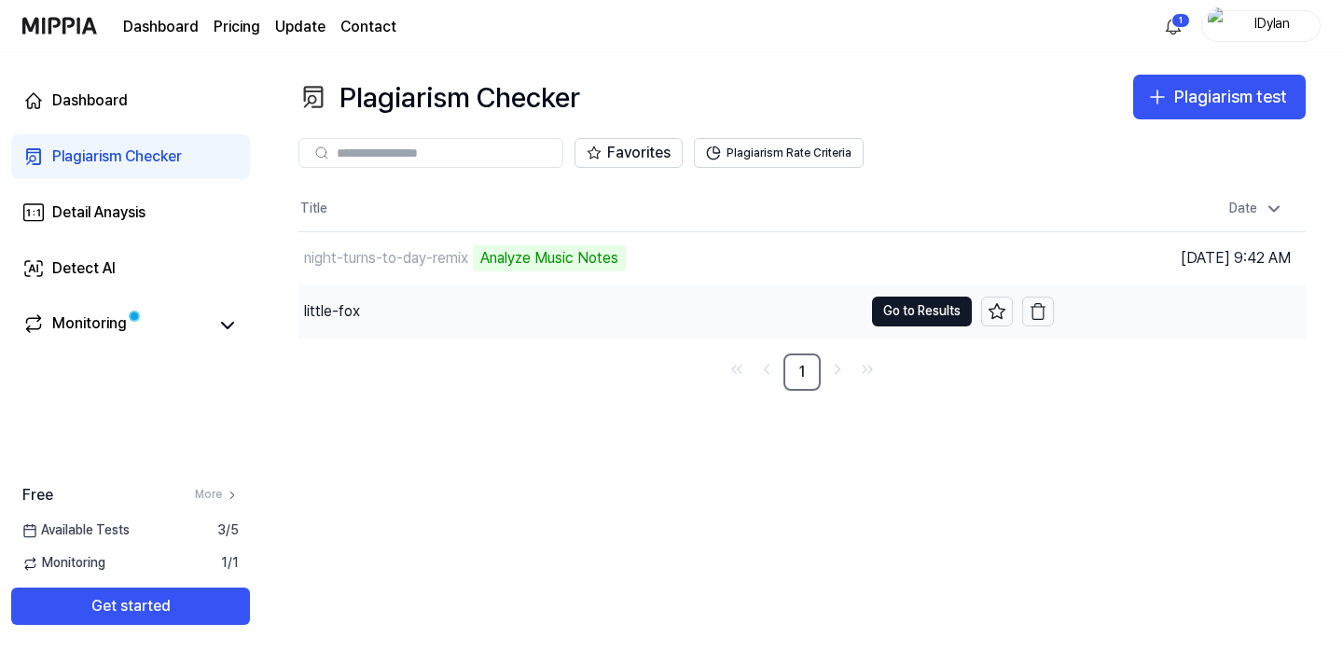
click at [624, 309] on div "little-fox" at bounding box center [581, 311] width 564 height 52
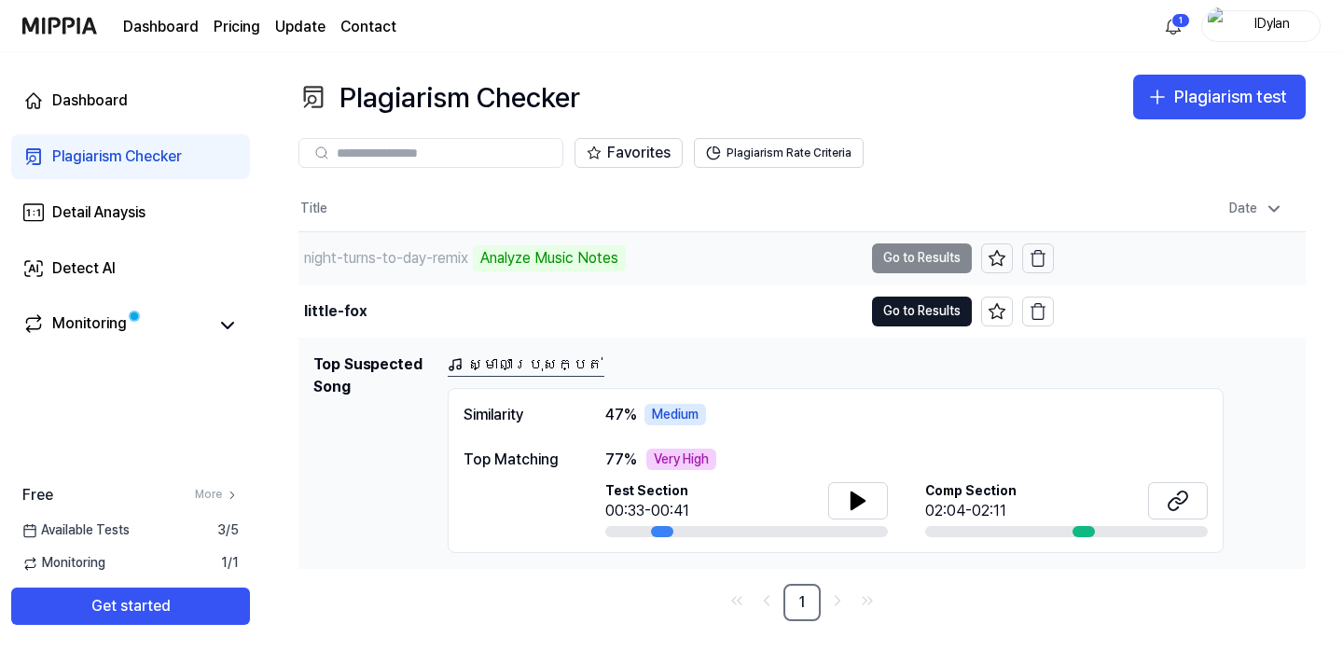
click at [741, 255] on div "night-turns-to-day-remix Analyze Music Notes" at bounding box center [581, 258] width 564 height 52
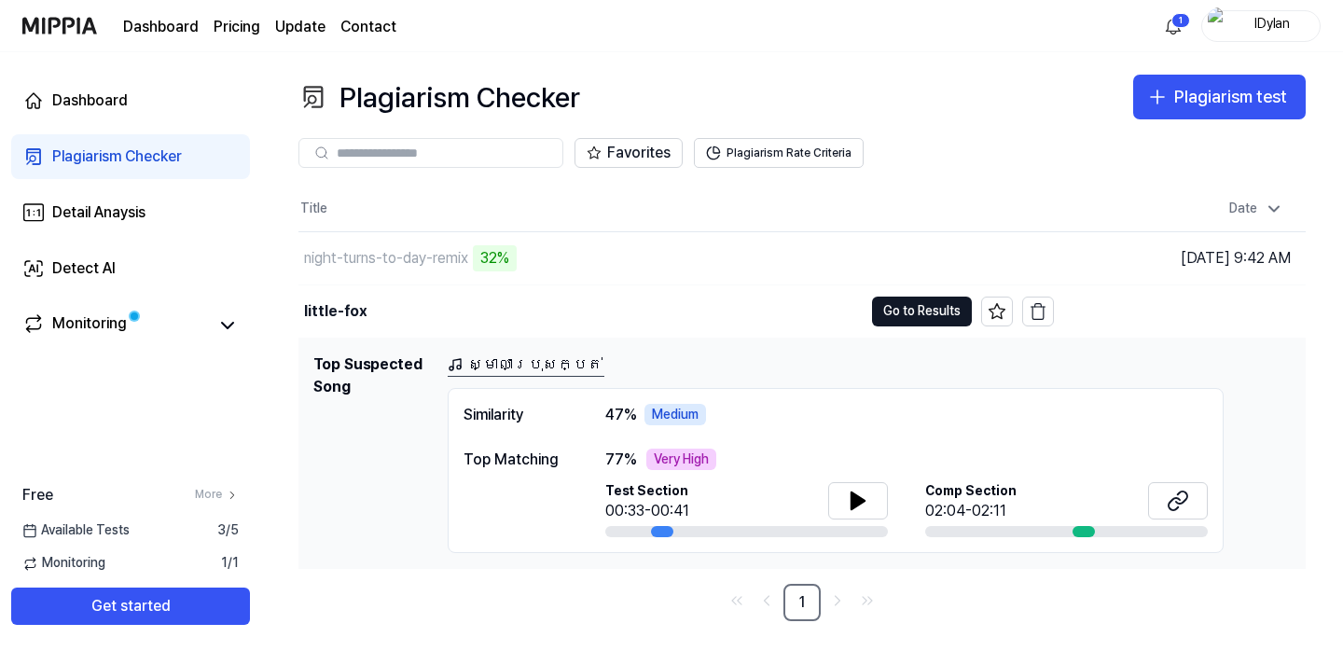
click at [458, 205] on th "Title" at bounding box center [677, 209] width 756 height 45
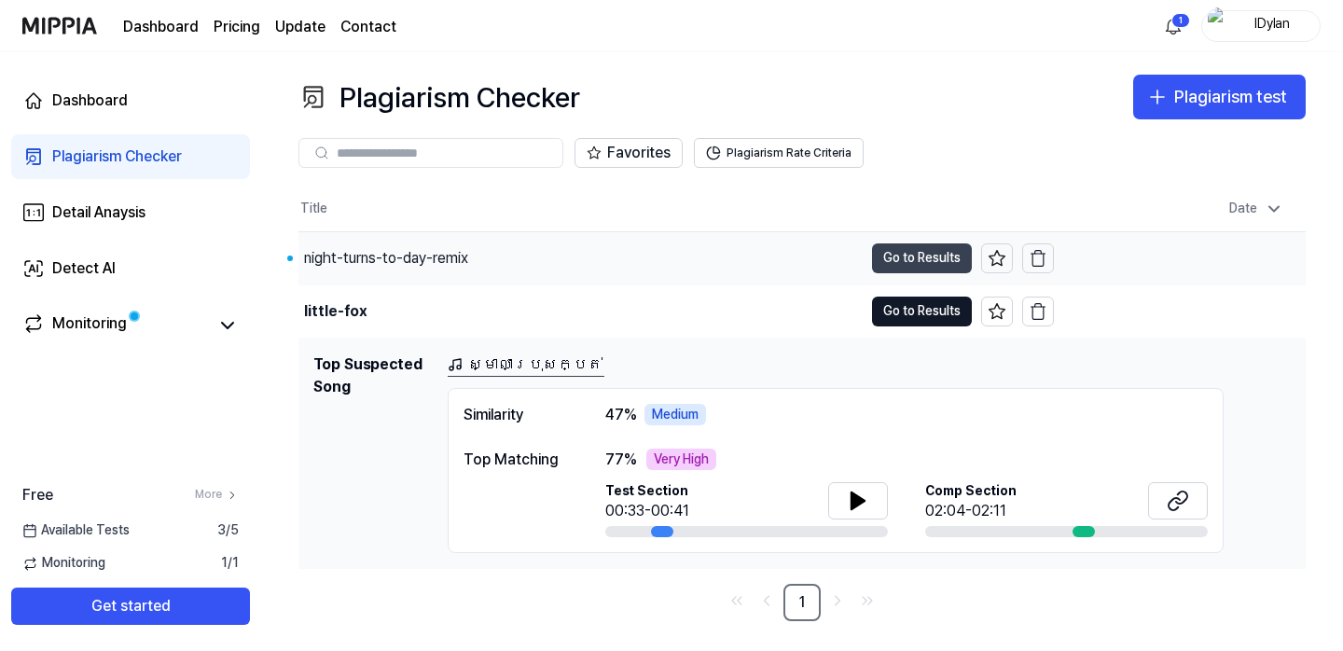
click at [895, 257] on button "Go to Results" at bounding box center [922, 259] width 100 height 30
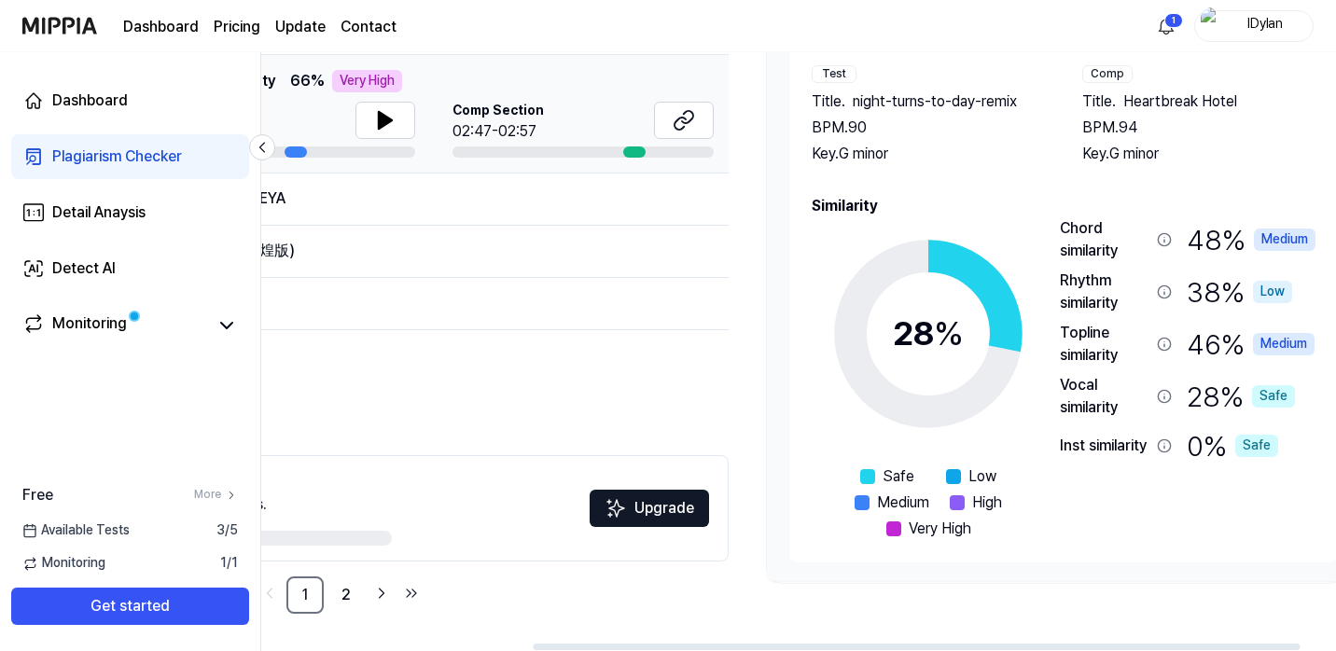
scroll to position [0, 377]
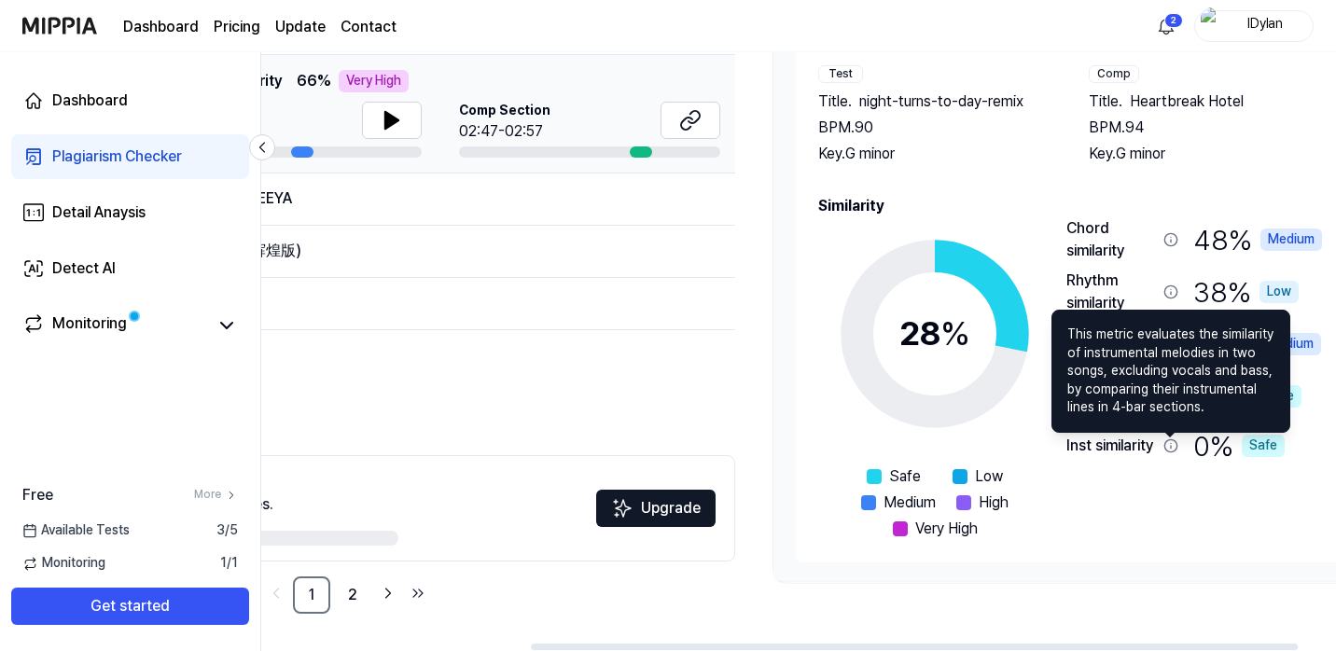
click at [1173, 451] on icon at bounding box center [1170, 445] width 15 height 15
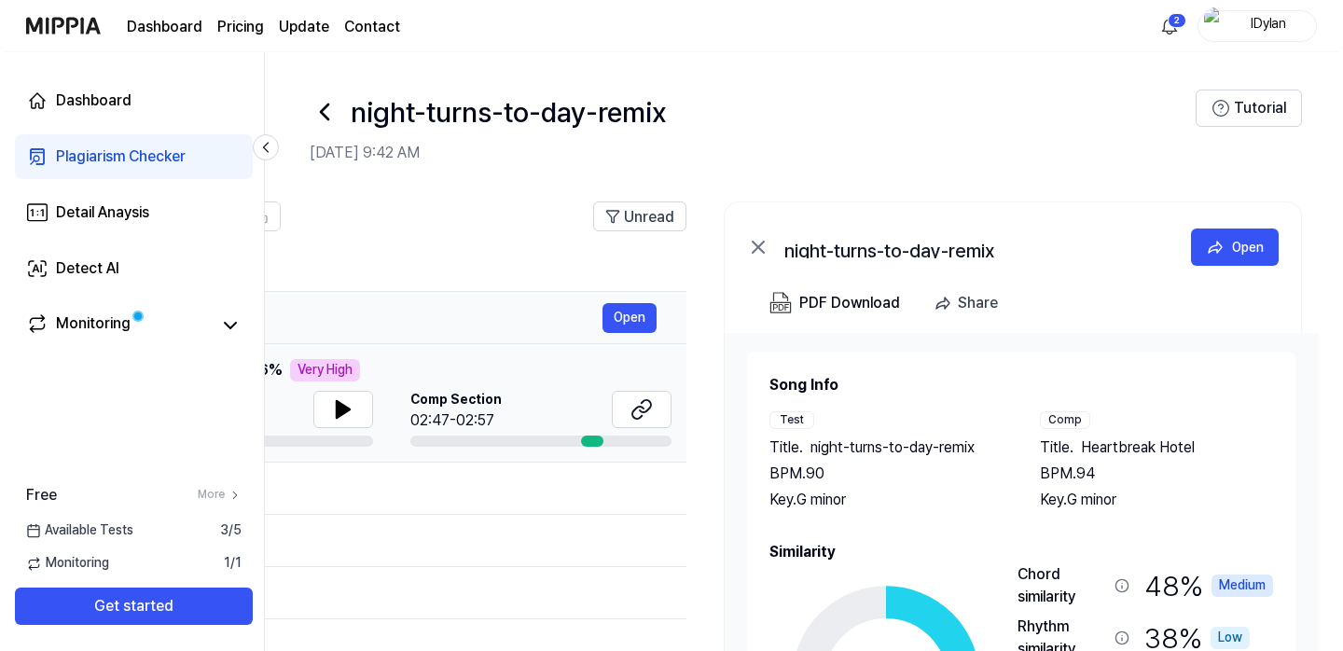
scroll to position [0, 425]
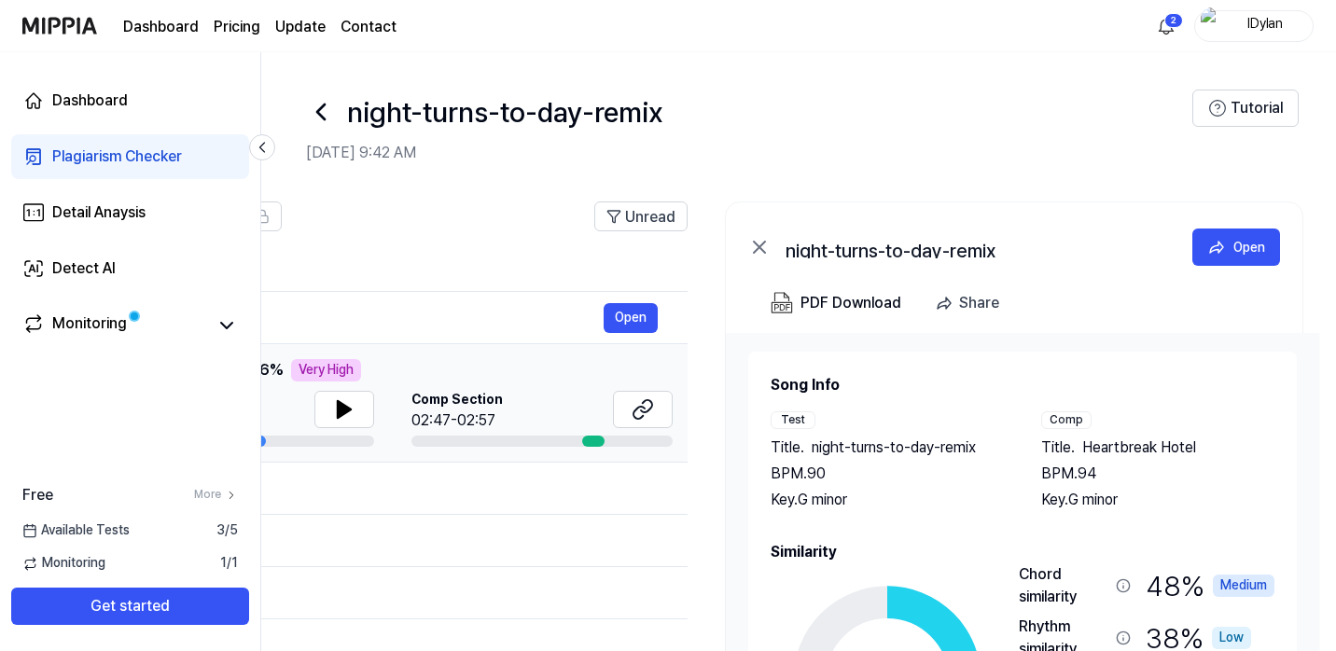
click at [325, 117] on icon at bounding box center [321, 112] width 30 height 30
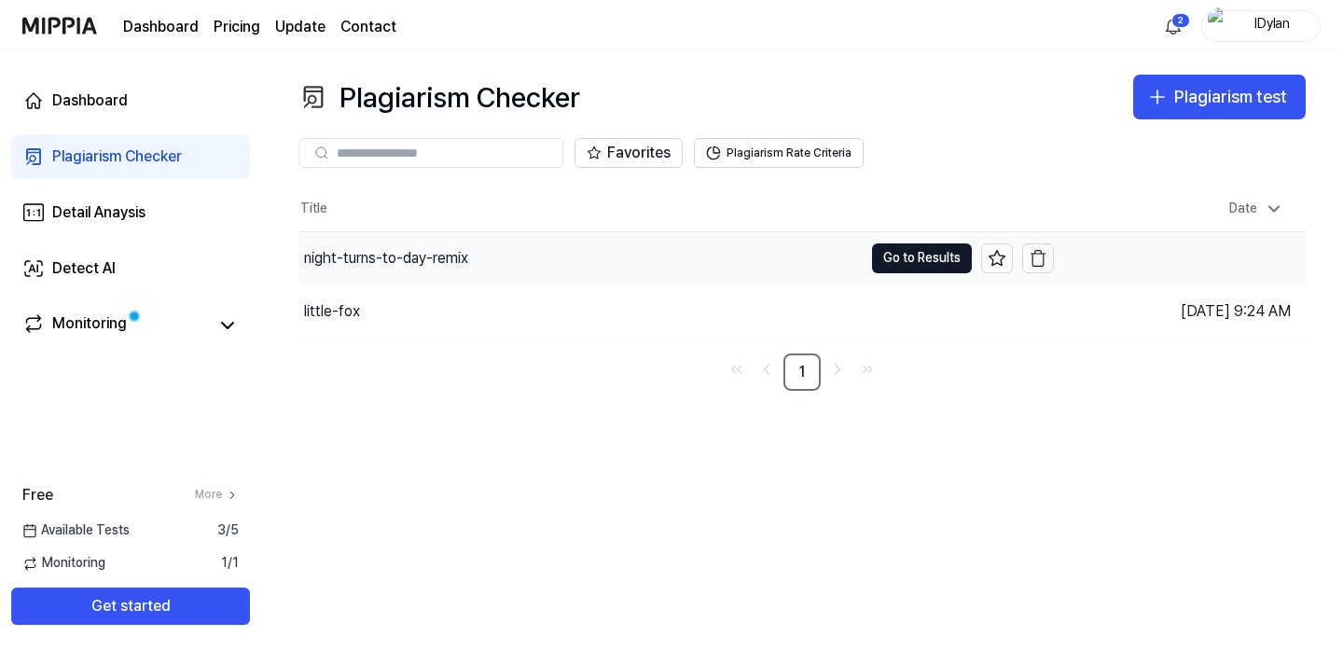
click at [420, 263] on div "night-turns-to-day-remix" at bounding box center [386, 258] width 164 height 22
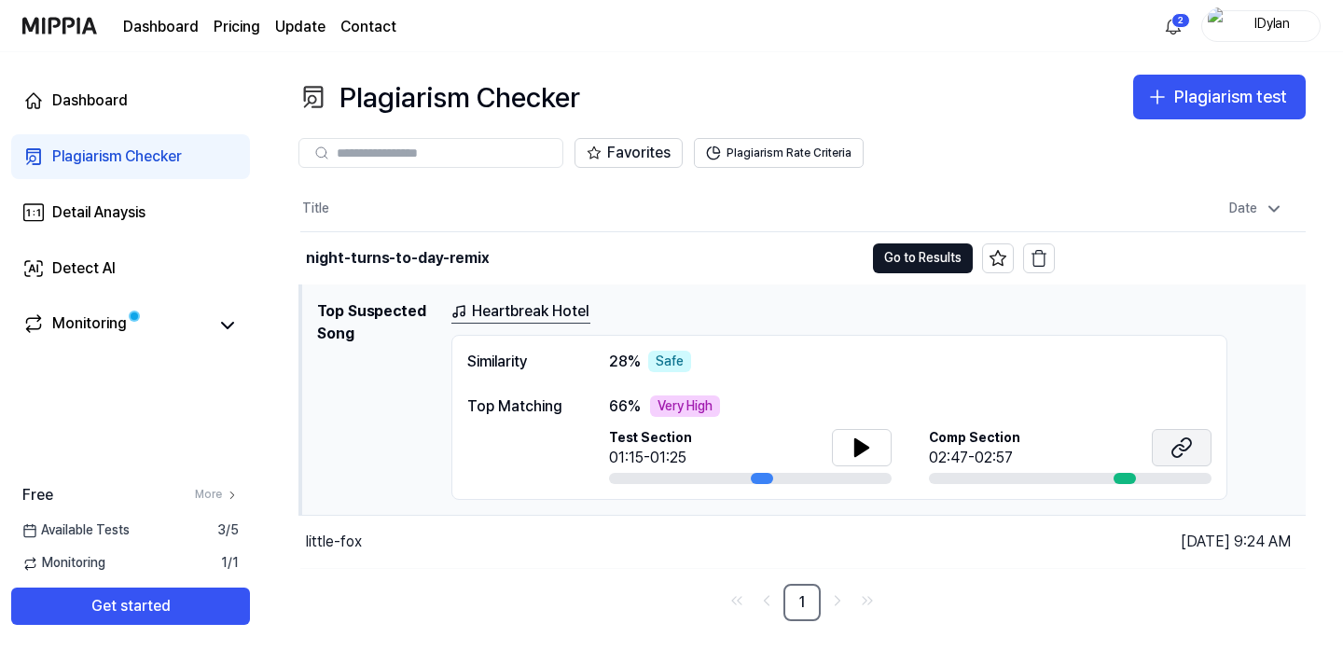
click at [1181, 448] on icon at bounding box center [1182, 448] width 22 height 22
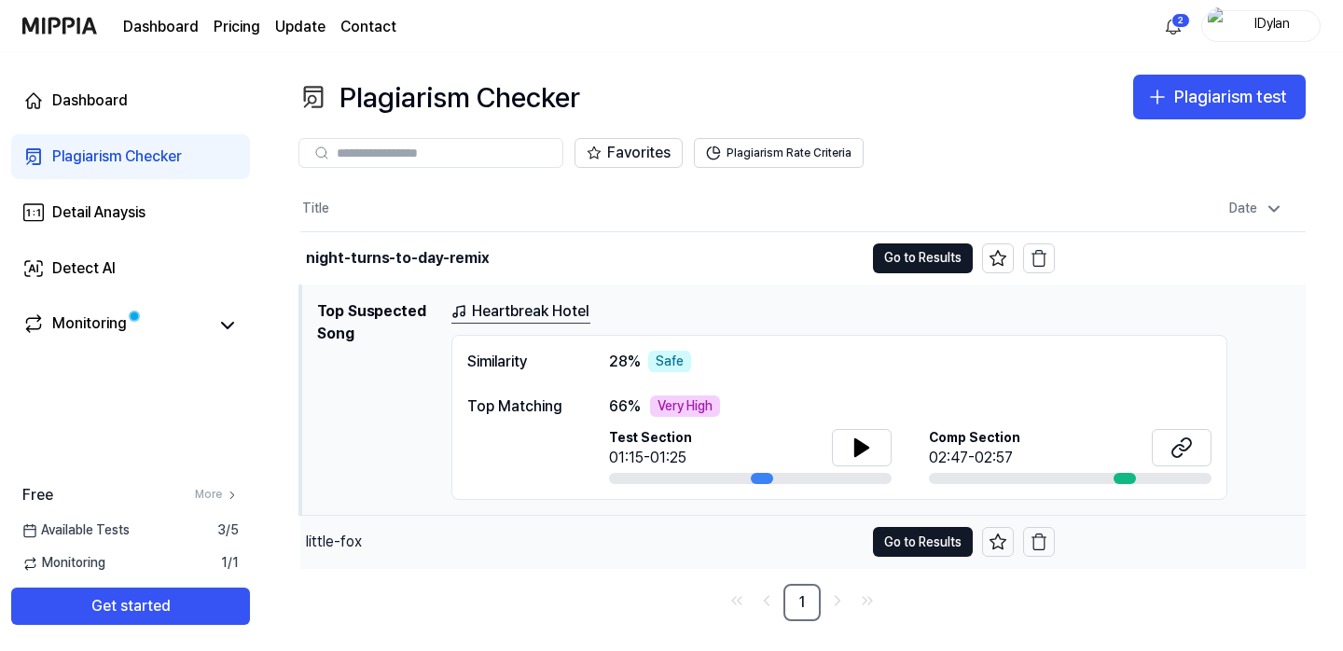
click at [378, 535] on div "little-fox" at bounding box center [582, 542] width 564 height 52
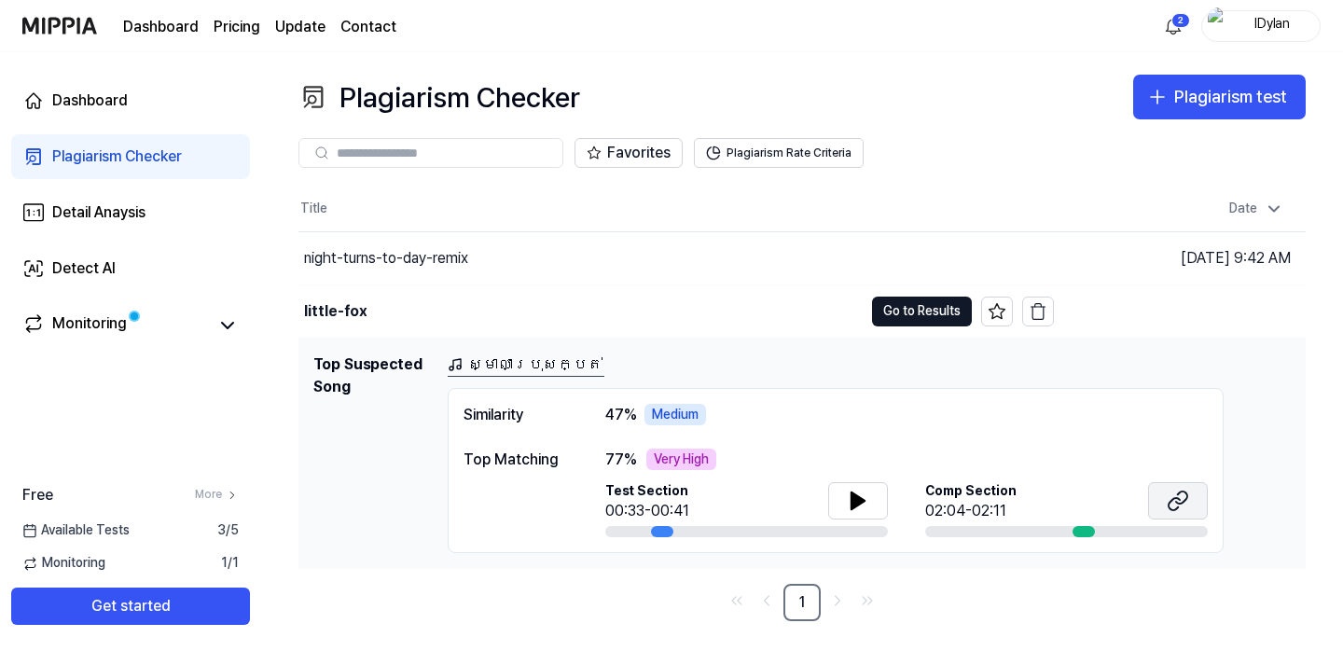
click at [1176, 499] on icon at bounding box center [1178, 501] width 22 height 22
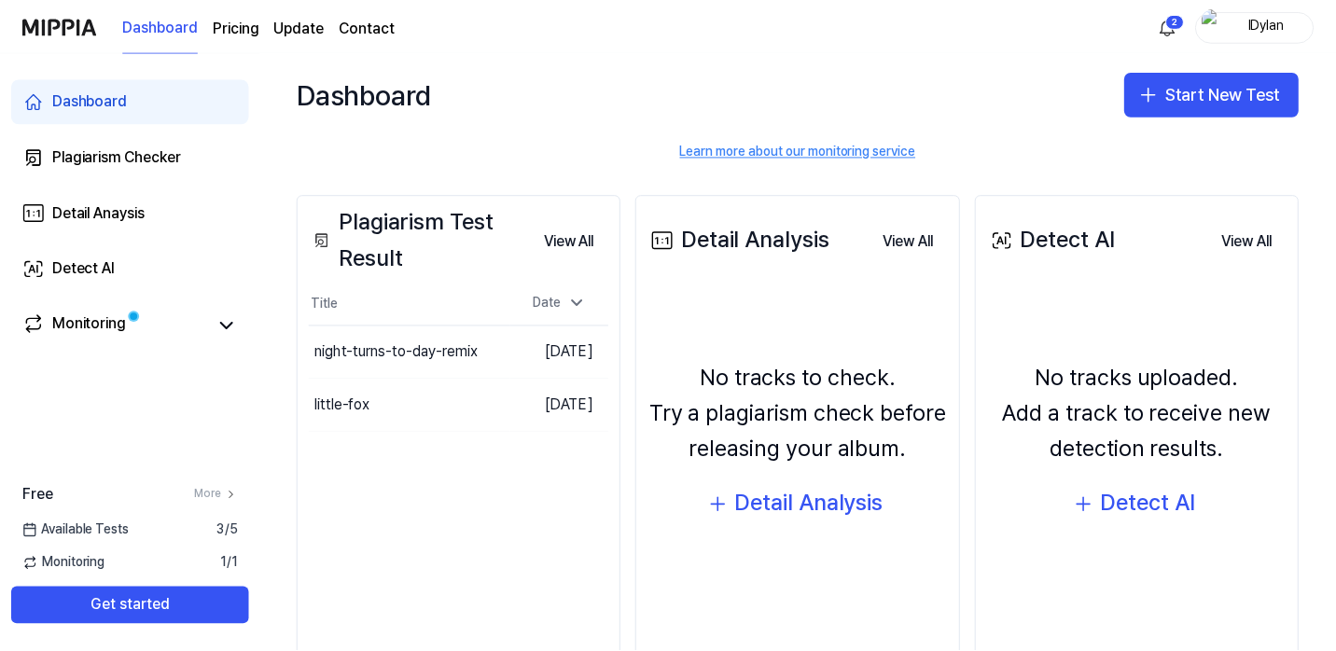
scroll to position [182, 0]
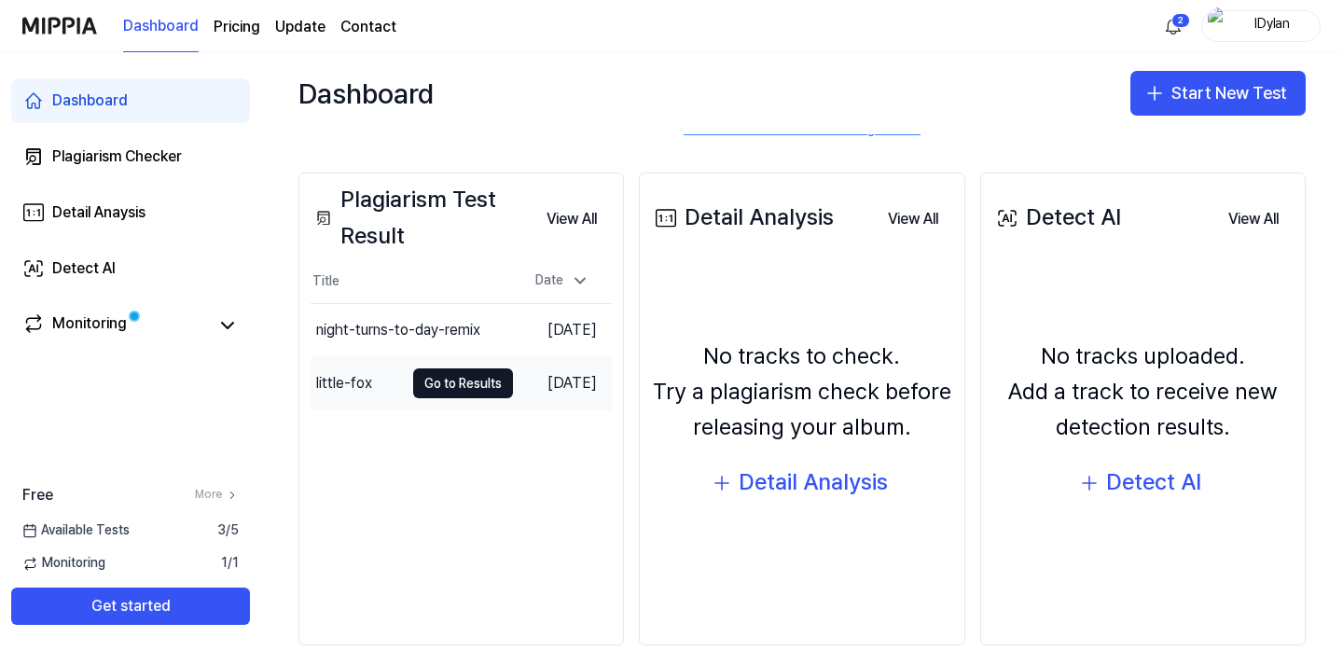
click at [366, 379] on div "little-fox" at bounding box center [344, 383] width 56 height 22
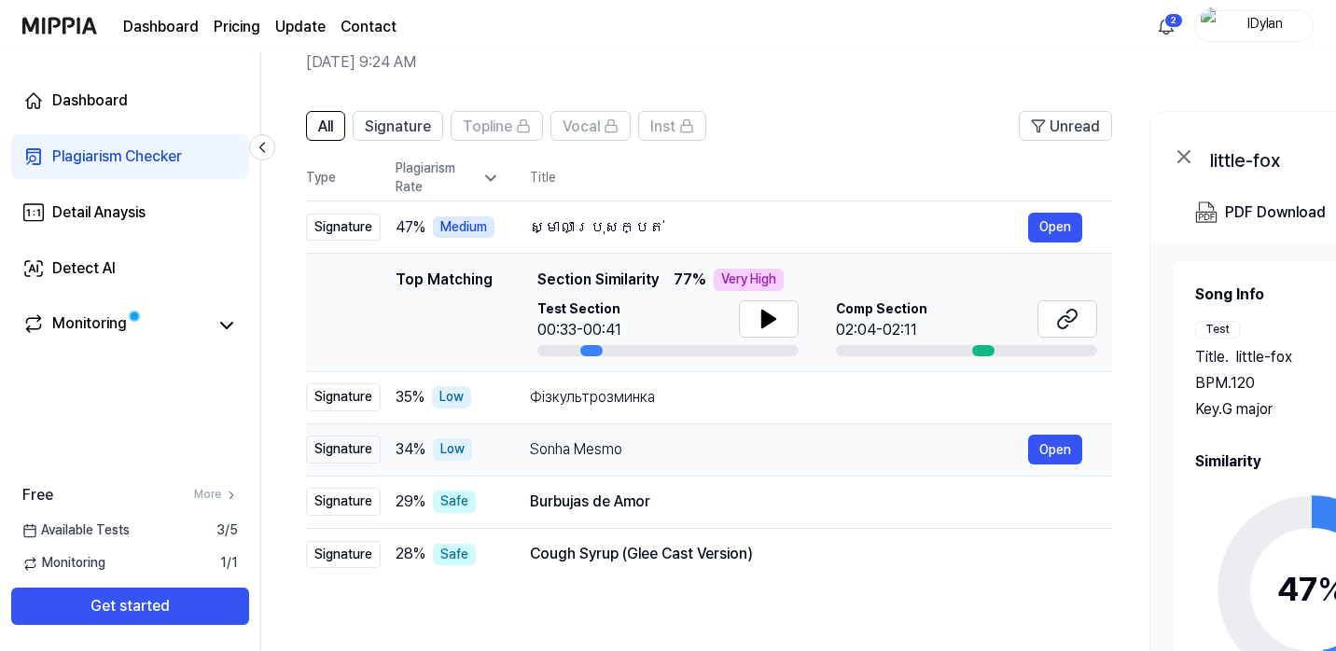
scroll to position [88, 0]
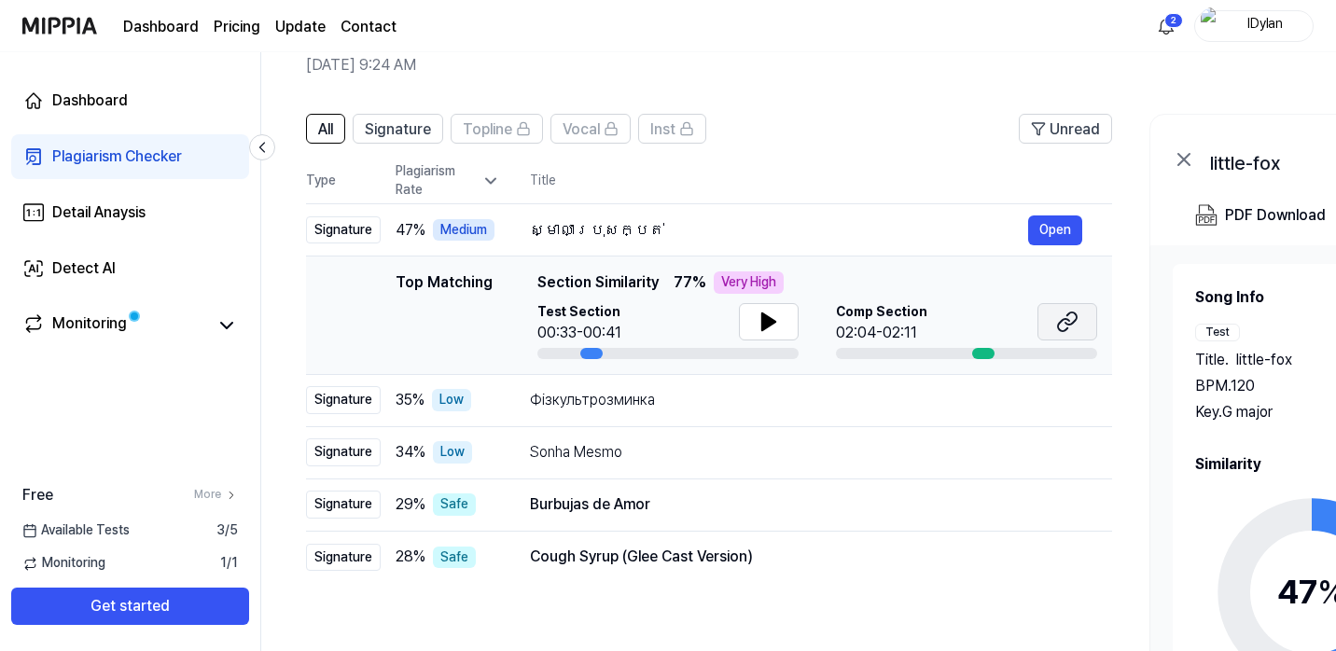
click at [1071, 320] on icon at bounding box center [1067, 322] width 22 height 22
click at [1056, 558] on button "Open" at bounding box center [1055, 557] width 54 height 30
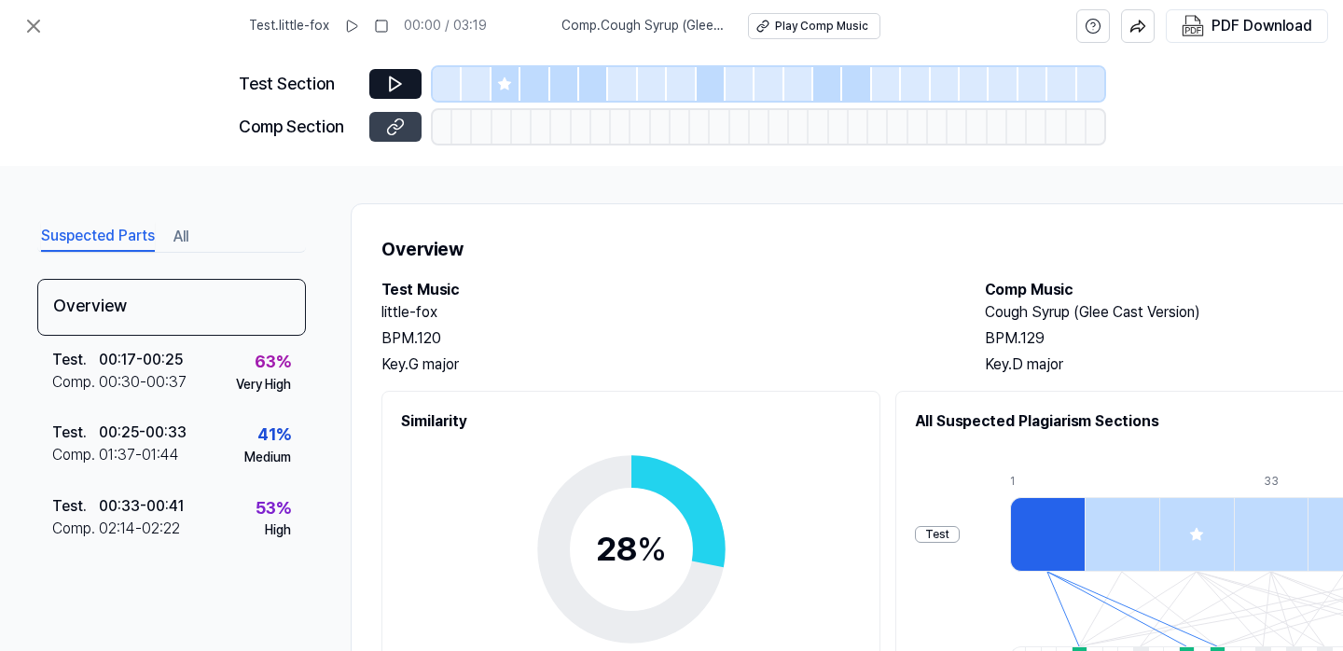
click at [401, 134] on icon at bounding box center [395, 127] width 19 height 19
